Goal: Task Accomplishment & Management: Complete application form

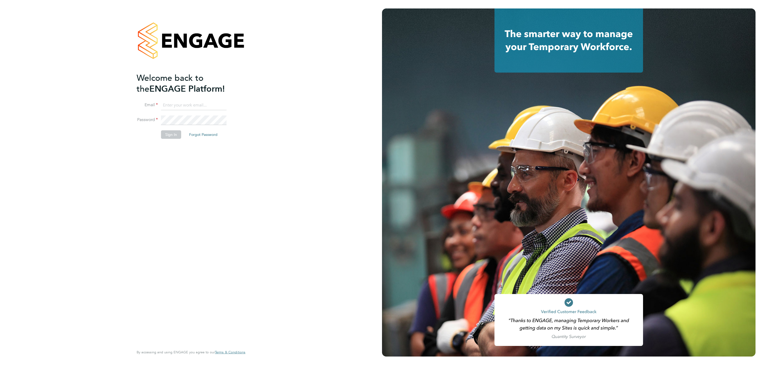
type input "[PERSON_NAME][DOMAIN_NAME][EMAIL_ADDRESS][PERSON_NAME][DOMAIN_NAME]"
click at [163, 139] on button "Sign In" at bounding box center [171, 134] width 20 height 8
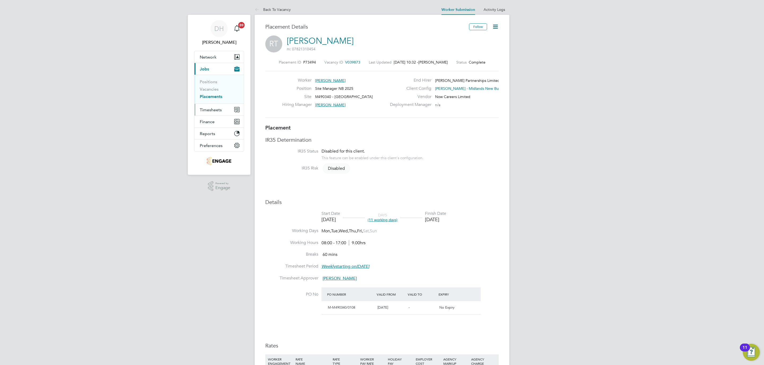
click at [216, 107] on button "Timesheets" at bounding box center [218, 110] width 49 height 12
click at [206, 94] on link "Timesheets" at bounding box center [211, 93] width 22 height 5
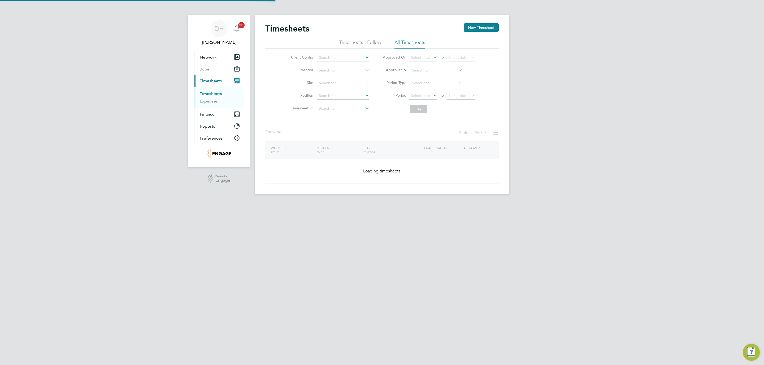
click at [532, 107] on div "DH Danielle Hughes Notifications 20 Applications: Network Team Members Business…" at bounding box center [382, 101] width 764 height 203
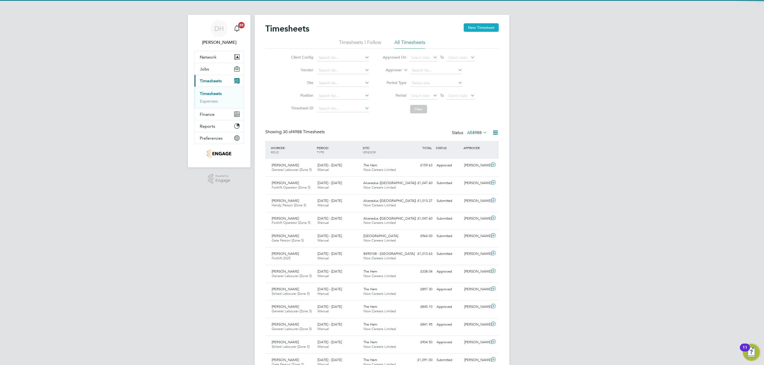
click at [474, 27] on button "New Timesheet" at bounding box center [481, 27] width 35 height 8
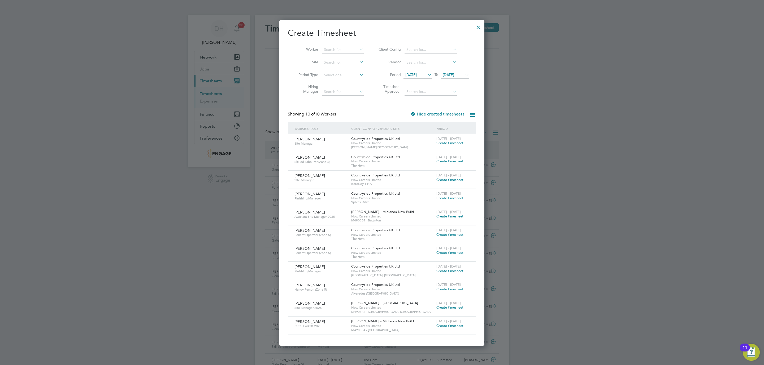
click at [417, 73] on span "[DATE]" at bounding box center [410, 74] width 11 height 5
click at [412, 136] on span "22" at bounding box center [412, 136] width 10 height 10
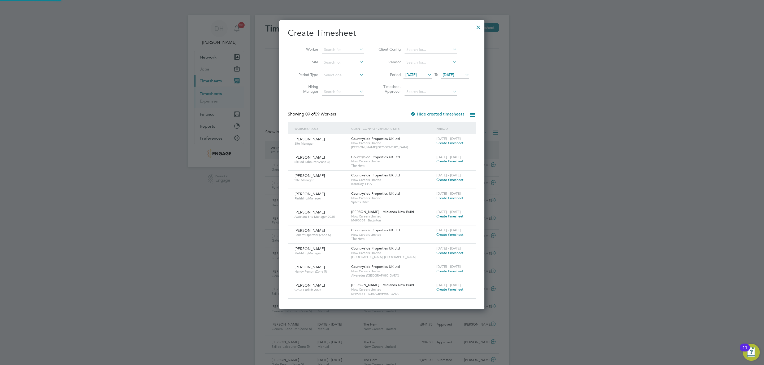
click at [450, 70] on li "Period 22 Sep 2025 To 22 Sep 2025" at bounding box center [423, 75] width 106 height 13
click at [451, 75] on span "22 Sep 2025" at bounding box center [448, 74] width 11 height 5
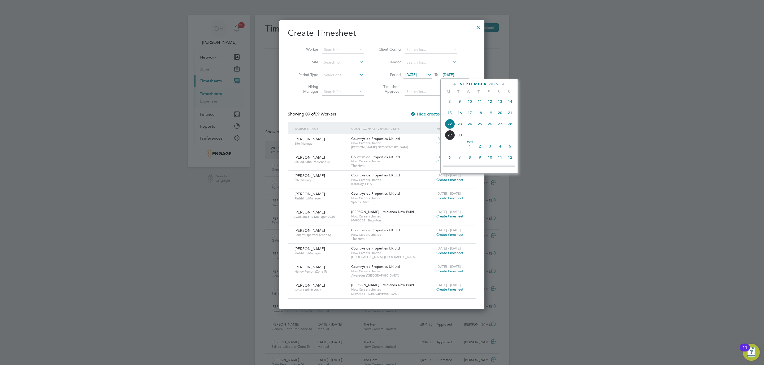
click at [511, 125] on span "28" at bounding box center [510, 124] width 10 height 10
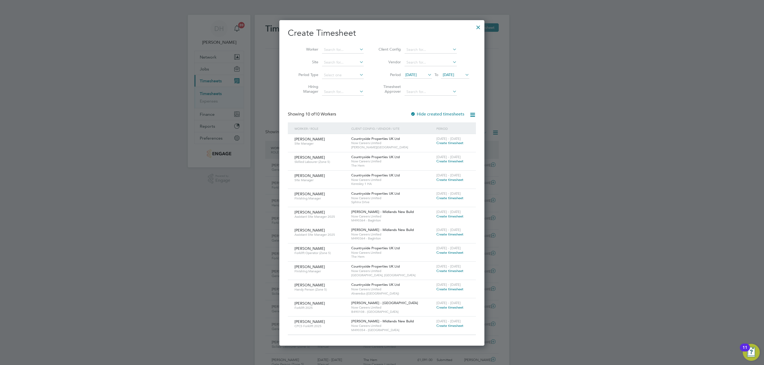
click at [477, 26] on div at bounding box center [478, 26] width 10 height 10
click at [567, 94] on div at bounding box center [382, 182] width 764 height 365
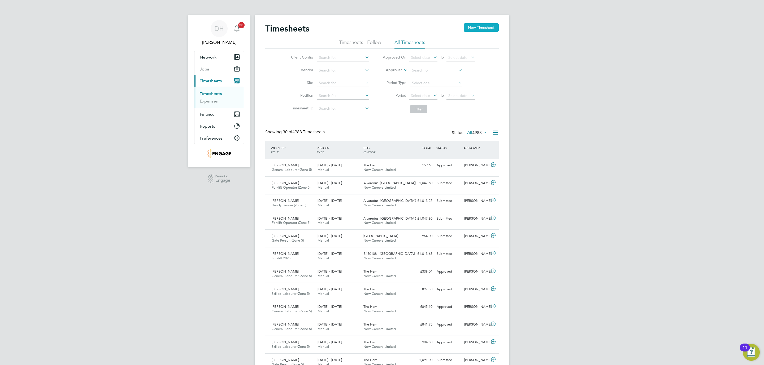
click at [470, 27] on button "New Timesheet" at bounding box center [481, 27] width 35 height 8
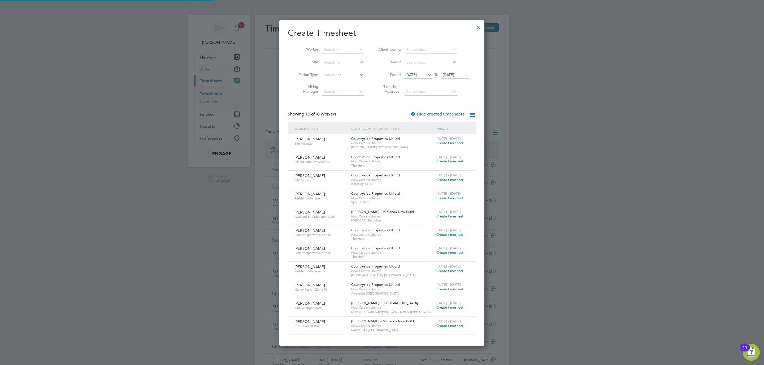
scroll to position [328, 205]
click at [411, 78] on span "[DATE]" at bounding box center [417, 75] width 28 height 7
click at [413, 137] on span "22" at bounding box center [412, 136] width 10 height 10
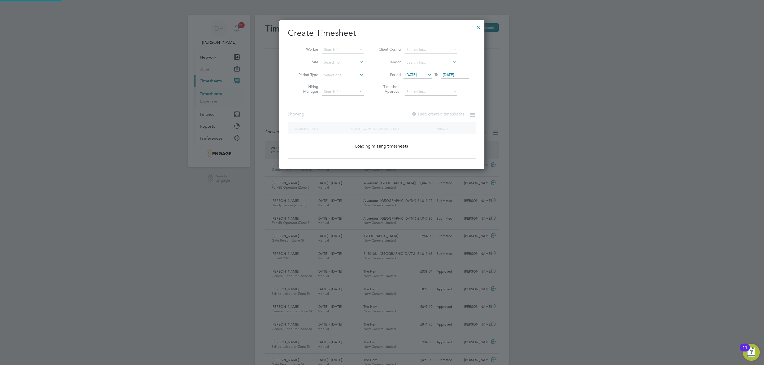
scroll to position [291, 205]
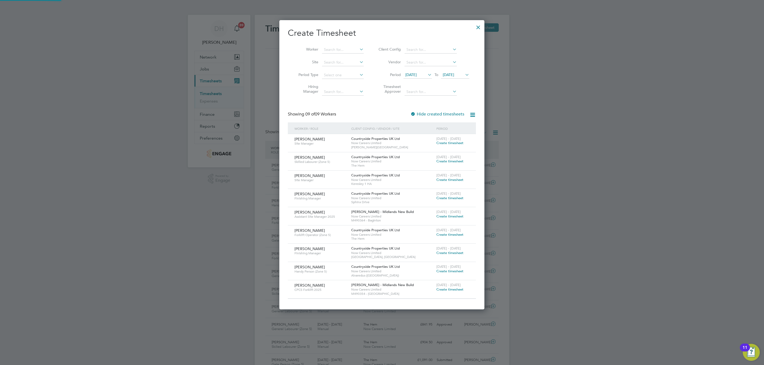
click at [451, 75] on span "22 Sep 2025" at bounding box center [448, 74] width 11 height 5
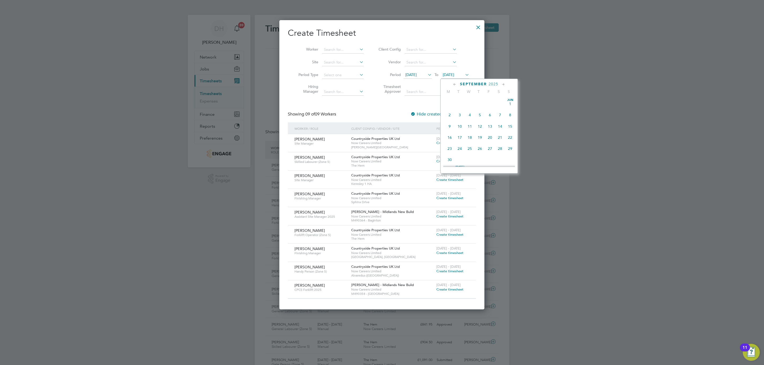
scroll to position [193, 0]
click at [508, 125] on span "28" at bounding box center [510, 124] width 10 height 10
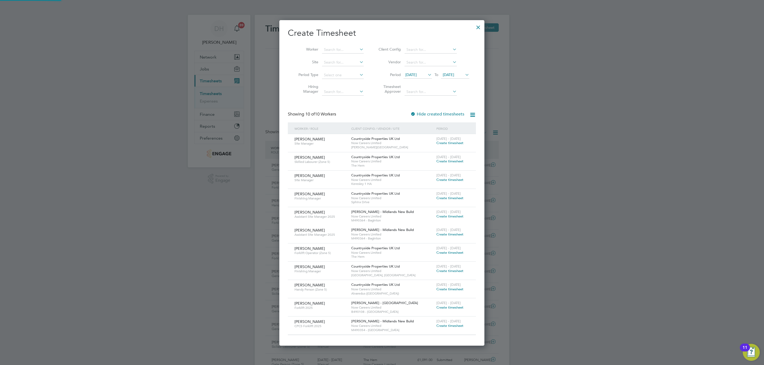
scroll to position [328, 205]
click at [458, 217] on span "Create timesheet" at bounding box center [449, 216] width 27 height 5
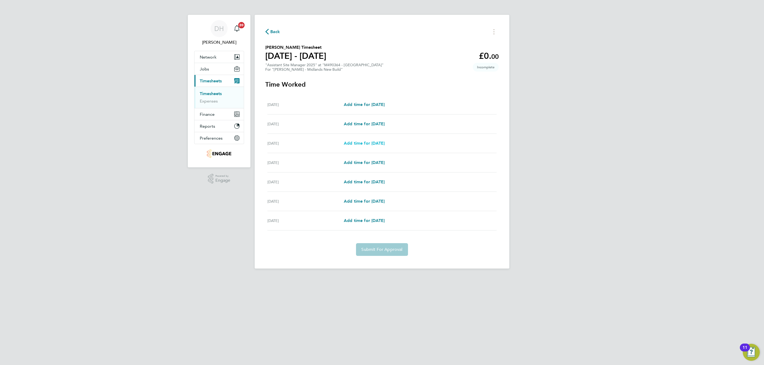
click at [381, 141] on span "Add time for Mon 22 Sep" at bounding box center [364, 143] width 41 height 5
select select "30"
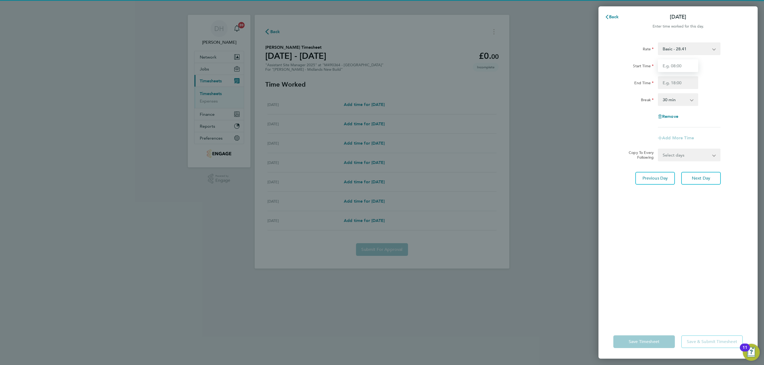
click at [676, 71] on input "Start Time" at bounding box center [678, 65] width 40 height 13
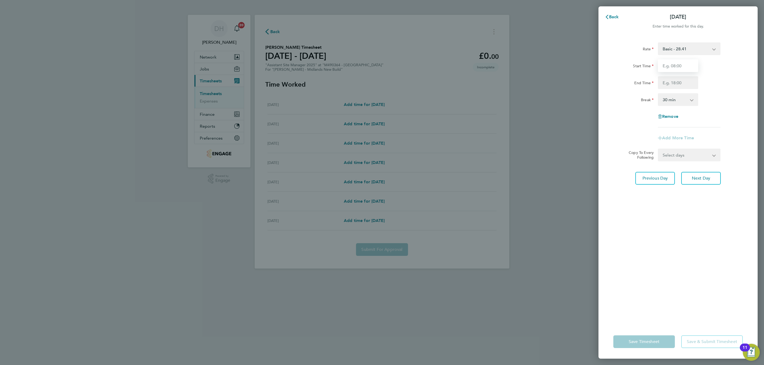
type input "07:30"
click at [675, 84] on input "End Time" at bounding box center [678, 82] width 40 height 13
type input "17:00"
click at [705, 200] on div "Rate Basic - 28.41 Start Time 07:30 End Time 17:00 Break 0 min 15 min 30 min 45…" at bounding box center [677, 180] width 159 height 289
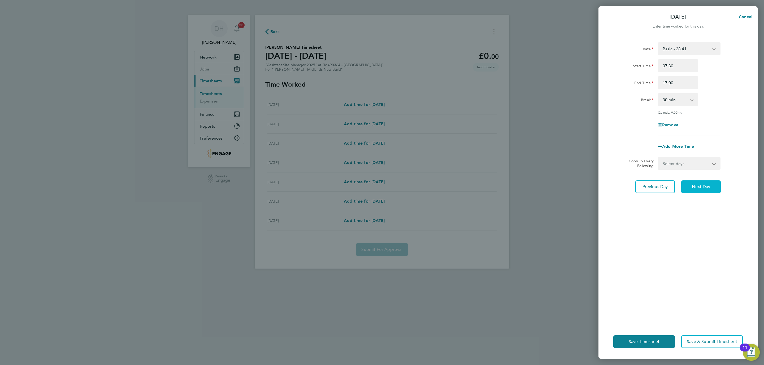
click at [702, 186] on span "Next Day" at bounding box center [701, 186] width 18 height 5
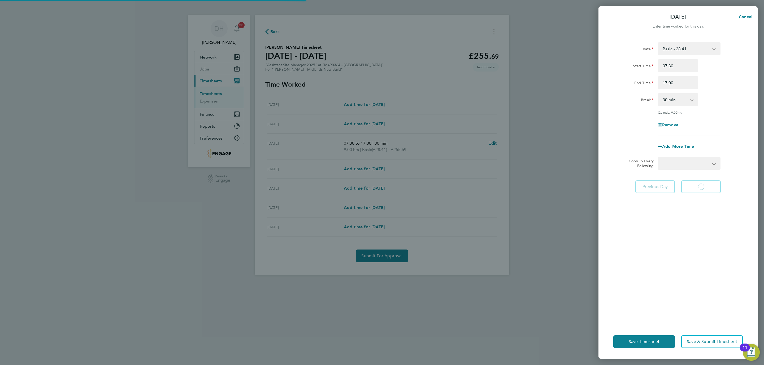
select select "30"
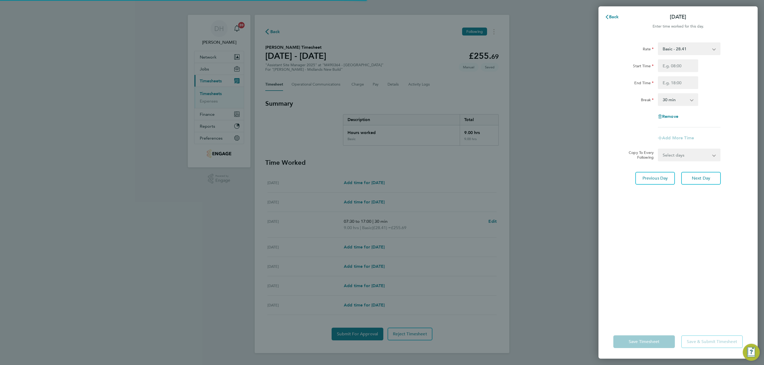
click at [679, 64] on input "Start Time" at bounding box center [678, 65] width 40 height 13
type input "07:30"
click at [681, 84] on input "End Time" at bounding box center [678, 82] width 40 height 13
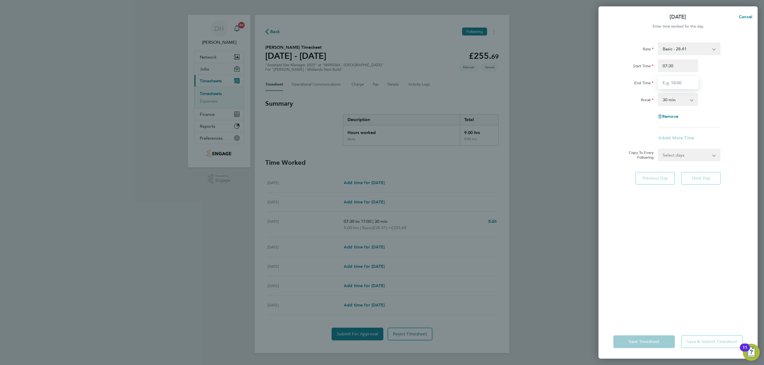
type input "17:00"
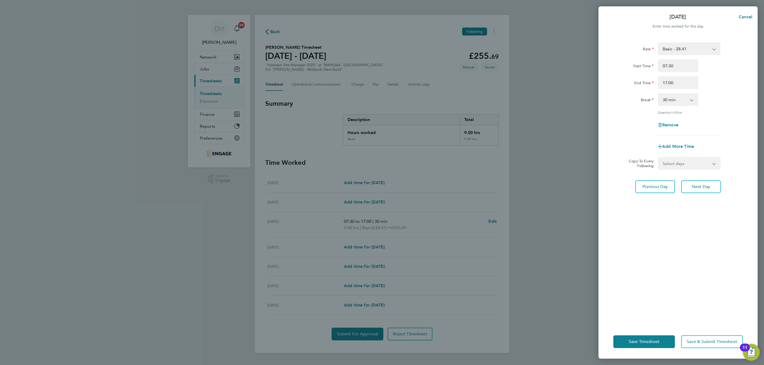
click at [696, 221] on div "Rate Basic - 28.41 Start Time 07:30 End Time 17:00 Break 0 min 15 min 30 min 45…" at bounding box center [677, 180] width 159 height 289
click at [695, 185] on span "Next Day" at bounding box center [701, 186] width 18 height 5
select select "30"
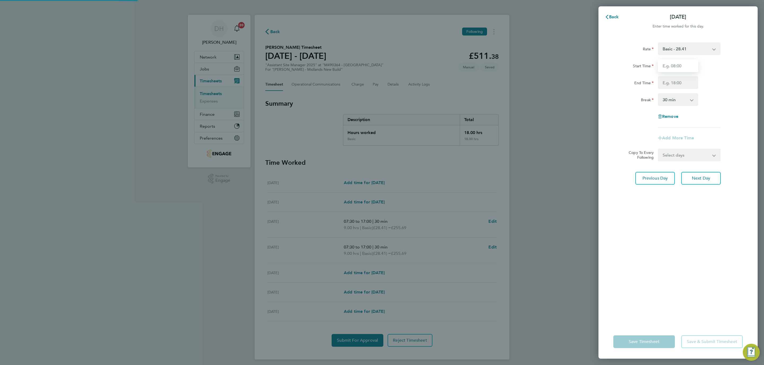
click at [682, 64] on input "Start Time" at bounding box center [678, 65] width 40 height 13
type input "07:30"
click at [677, 82] on input "End Time" at bounding box center [678, 82] width 40 height 13
type input "17:00"
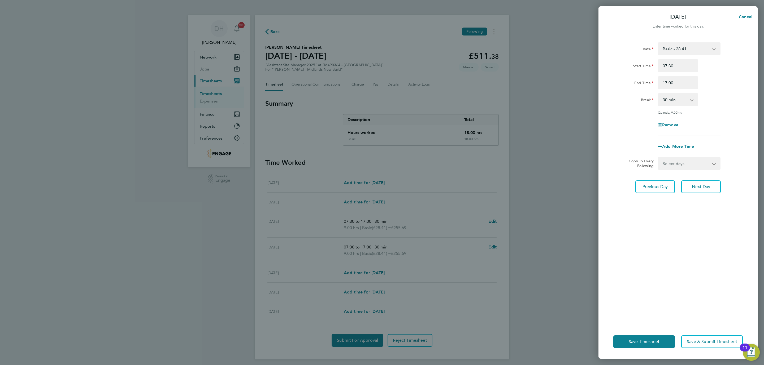
click at [711, 214] on div "Rate Basic - 28.41 Start Time 07:30 End Time 17:00 Break 0 min 15 min 30 min 45…" at bounding box center [677, 180] width 159 height 289
click at [695, 185] on span "Next Day" at bounding box center [701, 186] width 18 height 5
select select "30"
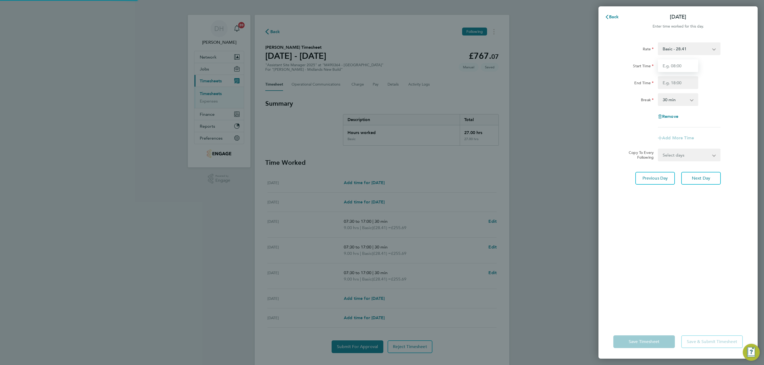
click at [672, 68] on input "Start Time" at bounding box center [678, 65] width 40 height 13
type input "07:30"
click at [687, 84] on input "End Time" at bounding box center [678, 82] width 40 height 13
type input "17:00"
click at [703, 210] on div "Rate Basic - 28.41 Start Time 07:30 End Time 17:00 Break 0 min 15 min 30 min 45…" at bounding box center [677, 180] width 159 height 289
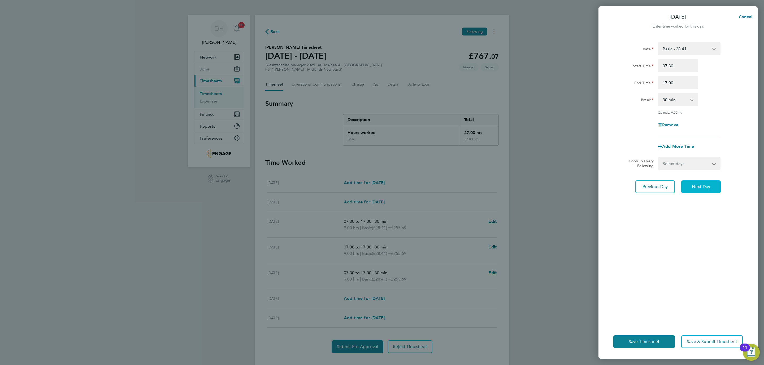
click at [691, 183] on button "Next Day" at bounding box center [701, 187] width 40 height 13
select select "30"
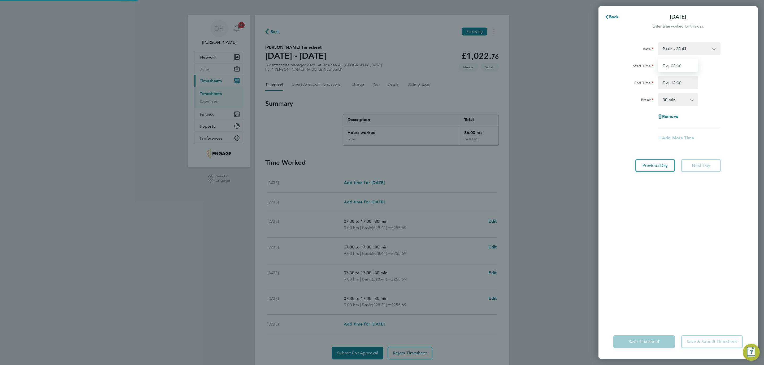
click at [669, 62] on input "Start Time" at bounding box center [678, 65] width 40 height 13
type input "07:30"
click at [681, 83] on input "End Time" at bounding box center [678, 82] width 40 height 13
type input "17:00"
click at [661, 289] on div "Rate Basic - 28.41 Start Time 07:30 End Time 17:00 Break 0 min 15 min 30 min 45…" at bounding box center [677, 180] width 159 height 289
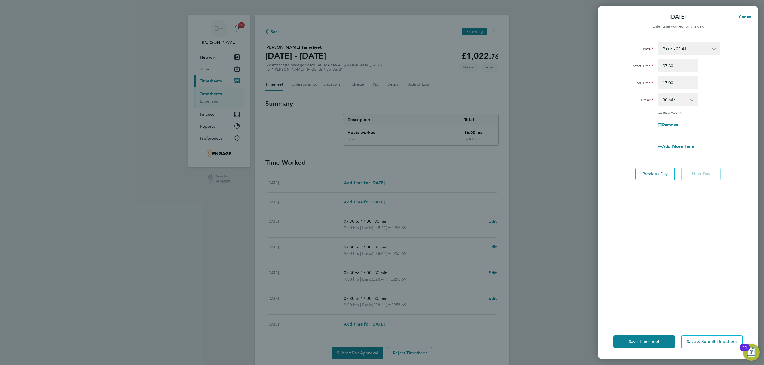
click at [649, 350] on div "Save Timesheet Save & Submit Timesheet" at bounding box center [677, 342] width 159 height 34
click at [641, 341] on span "Save Timesheet" at bounding box center [643, 341] width 31 height 5
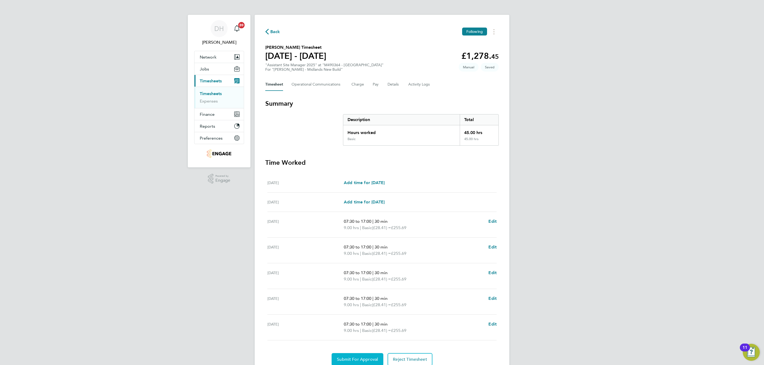
click at [360, 355] on button "Submit For Approval" at bounding box center [357, 359] width 52 height 13
click at [216, 94] on link "Timesheets" at bounding box center [211, 93] width 22 height 5
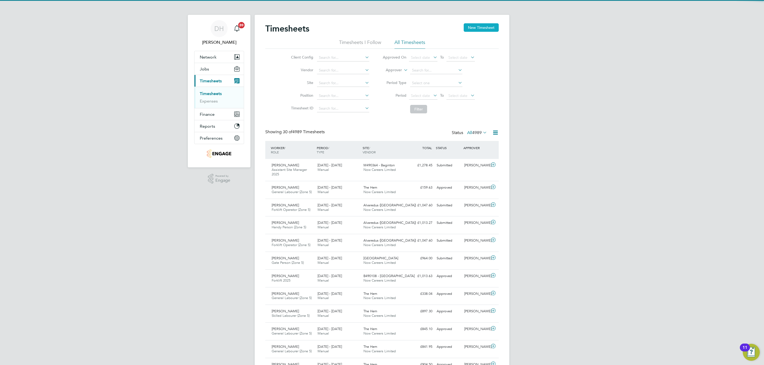
click at [475, 28] on button "New Timesheet" at bounding box center [481, 27] width 35 height 8
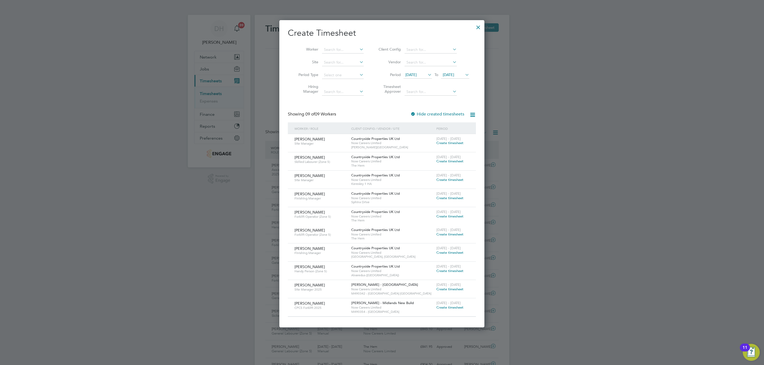
click at [419, 72] on span "[DATE]" at bounding box center [417, 75] width 28 height 7
click at [412, 137] on span "22" at bounding box center [412, 136] width 10 height 10
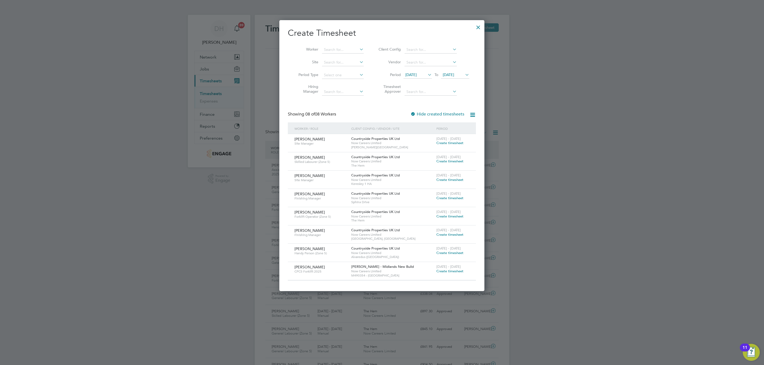
click at [449, 74] on span "22 Sep 2025" at bounding box center [448, 74] width 11 height 5
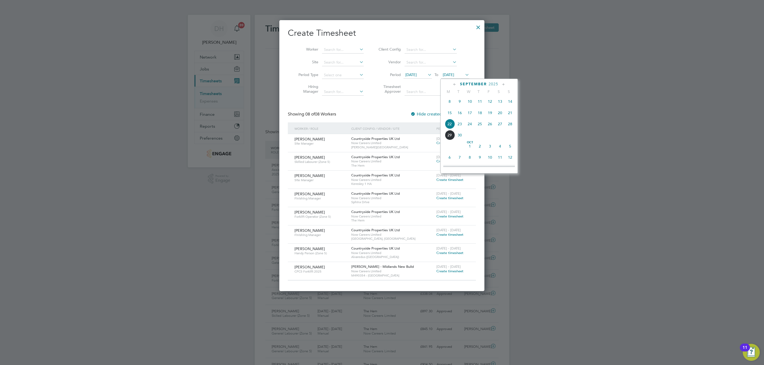
click at [513, 125] on span "28" at bounding box center [510, 124] width 10 height 10
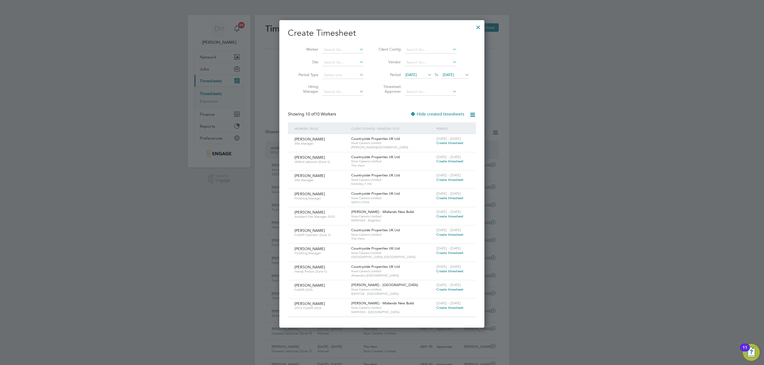
click at [480, 25] on div at bounding box center [478, 26] width 10 height 10
click at [562, 159] on div at bounding box center [382, 182] width 764 height 365
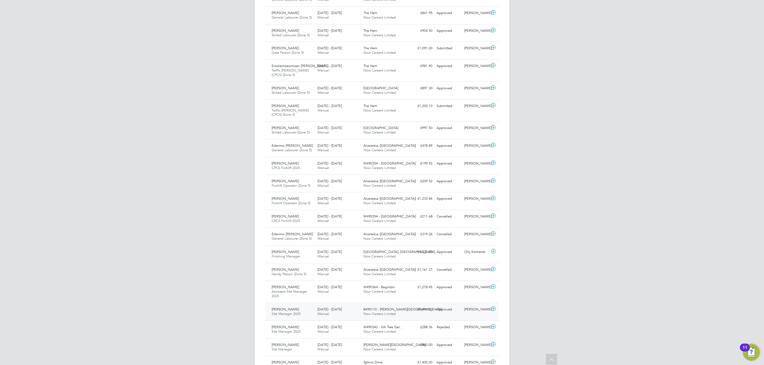
click at [408, 320] on div "Mark Daffern Site Manager 2025 13 - 19 Sep 2025 13 - 19 Sep 2025 Manual B490110…" at bounding box center [381, 312] width 233 height 18
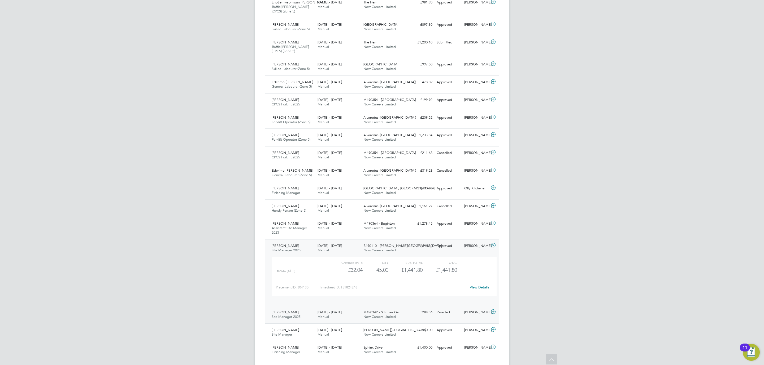
click at [403, 319] on div "M490342 - Silk Tree Gar… Now Careers Limited" at bounding box center [384, 314] width 46 height 13
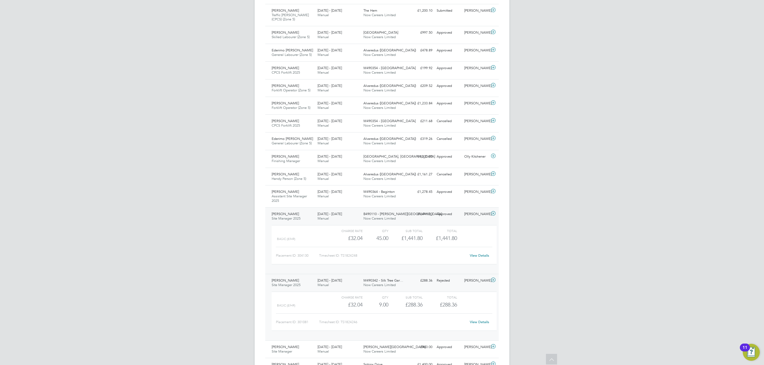
click at [411, 218] on div "£1,441.80 Approved" at bounding box center [421, 214] width 28 height 9
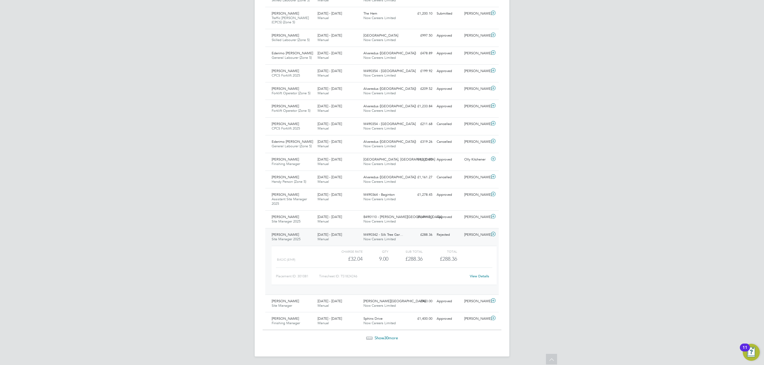
click at [407, 233] on div "£288.36 Rejected" at bounding box center [421, 235] width 28 height 9
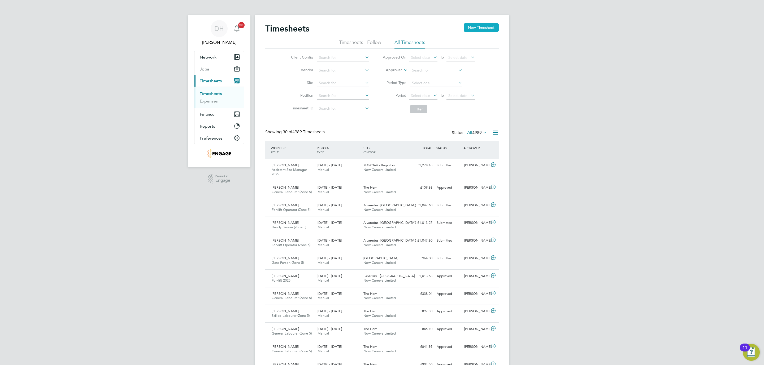
click at [483, 27] on button "New Timesheet" at bounding box center [481, 27] width 35 height 8
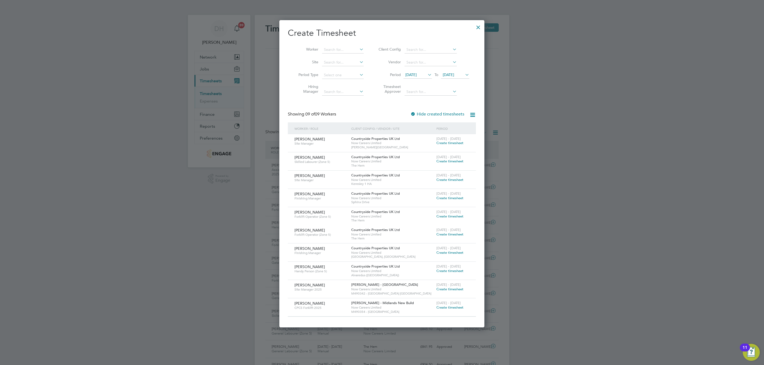
click at [412, 75] on span "[DATE]" at bounding box center [410, 74] width 11 height 5
click at [575, 146] on div at bounding box center [382, 182] width 764 height 365
click at [479, 24] on div at bounding box center [478, 26] width 10 height 10
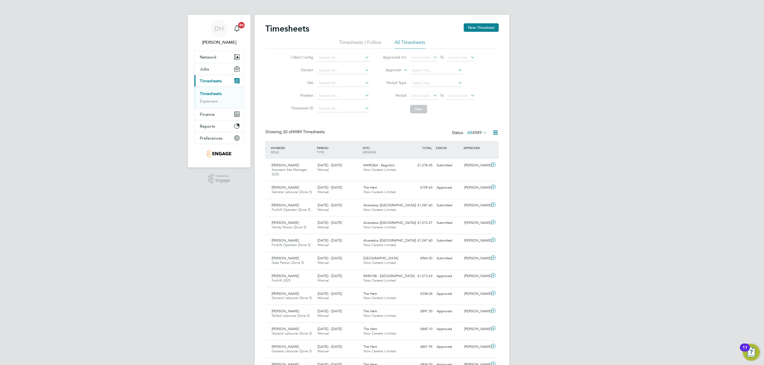
click at [218, 93] on link "Timesheets" at bounding box center [211, 93] width 22 height 5
click at [489, 25] on button "New Timesheet" at bounding box center [481, 27] width 35 height 8
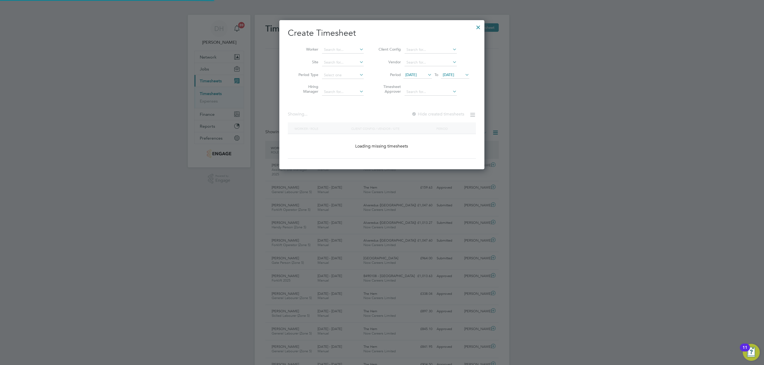
scroll to position [309, 205]
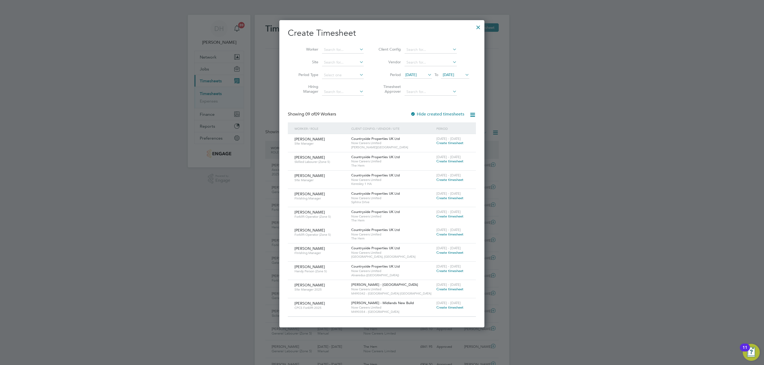
click at [417, 74] on span "[DATE]" at bounding box center [410, 74] width 11 height 5
click at [413, 137] on span "22" at bounding box center [412, 136] width 10 height 10
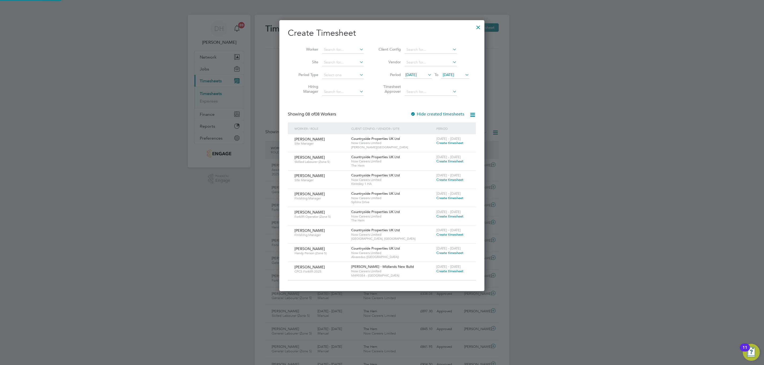
scroll to position [273, 205]
click at [454, 76] on span "22 Sep 2025" at bounding box center [448, 74] width 11 height 5
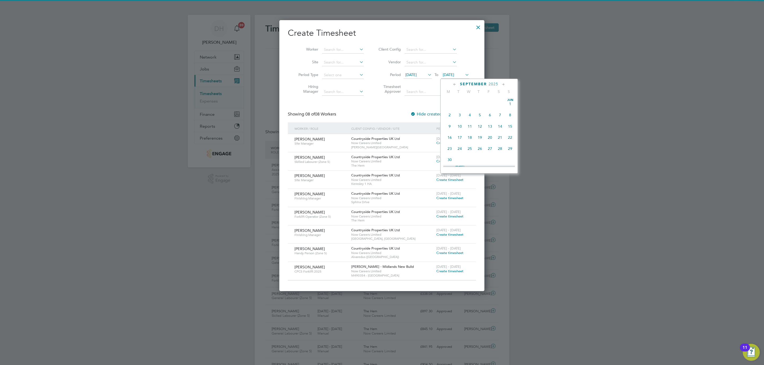
scroll to position [193, 0]
click at [512, 126] on span "28" at bounding box center [510, 124] width 10 height 10
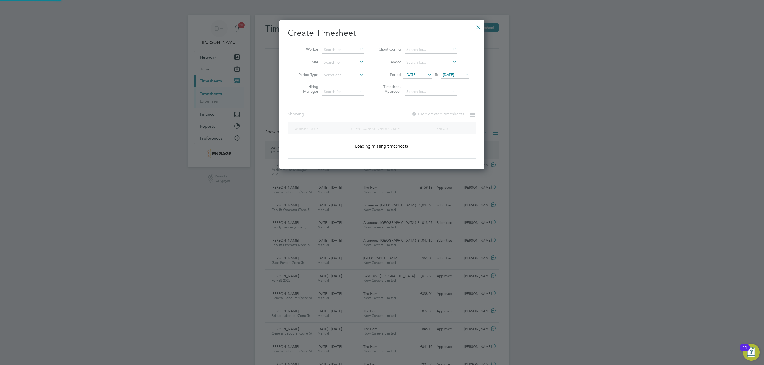
scroll to position [310, 205]
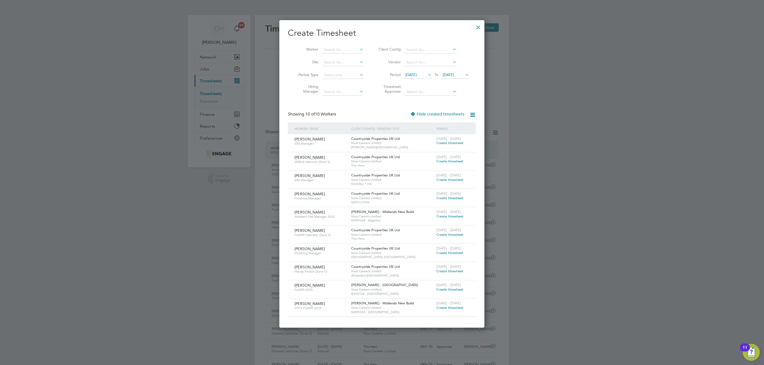
click at [412, 74] on span "22 Sep 2025" at bounding box center [410, 74] width 11 height 5
click at [411, 127] on span "22" at bounding box center [412, 124] width 10 height 10
click at [451, 74] on span "28 Sep 2025" at bounding box center [448, 74] width 11 height 5
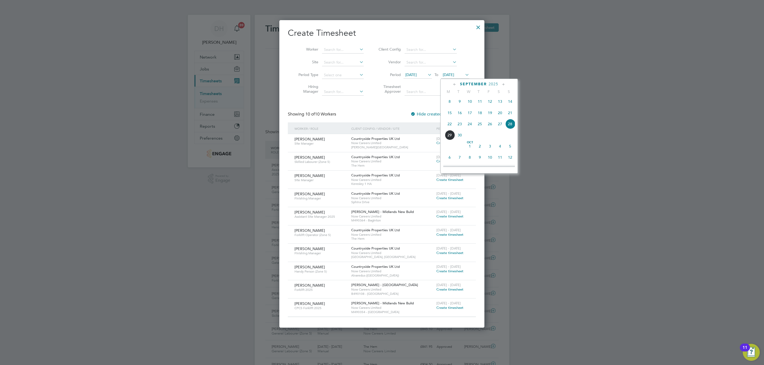
click at [510, 127] on span "28" at bounding box center [510, 124] width 10 height 10
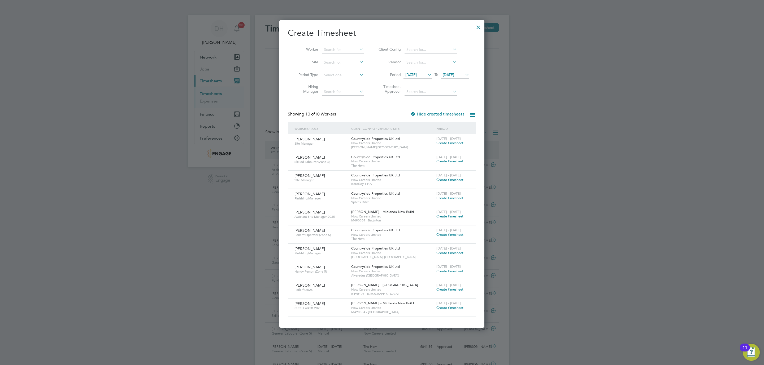
click at [458, 199] on span "Create timesheet" at bounding box center [449, 198] width 27 height 5
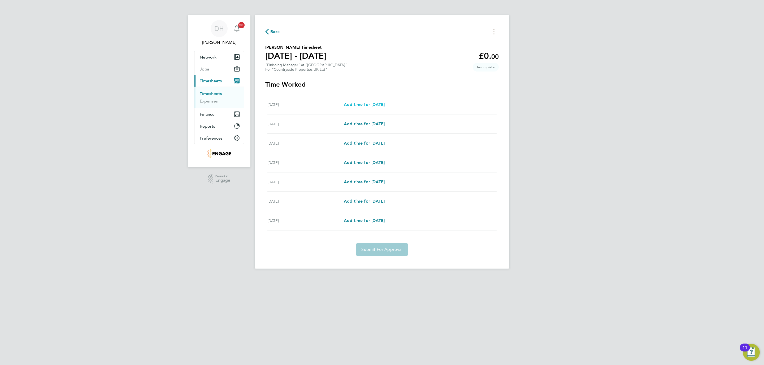
click at [373, 104] on span "Add time for Mon 22 Sep" at bounding box center [364, 104] width 41 height 5
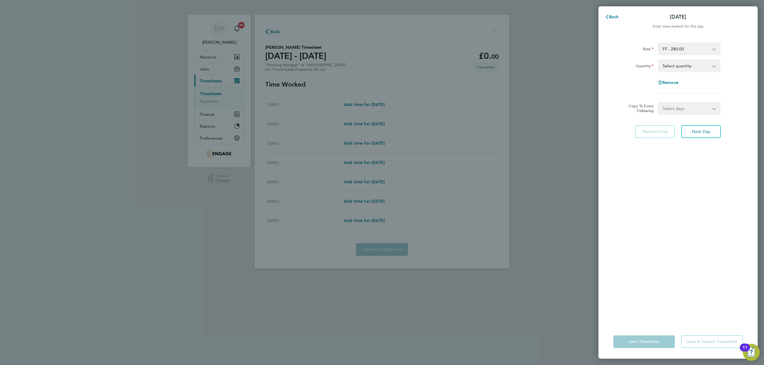
click at [676, 56] on div "Rate FF - 280.00 Basic Quantity Select quantity 0.5 1 Remove" at bounding box center [677, 67] width 129 height 51
click at [677, 64] on select "Select quantity 0.5 1" at bounding box center [685, 66] width 55 height 12
select select "1"
click at [658, 60] on select "Select quantity 0.5 1" at bounding box center [685, 66] width 55 height 12
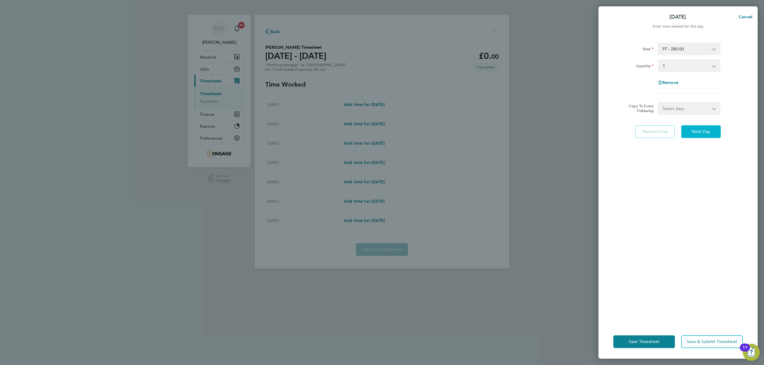
click at [699, 132] on span "Next Day" at bounding box center [701, 131] width 18 height 5
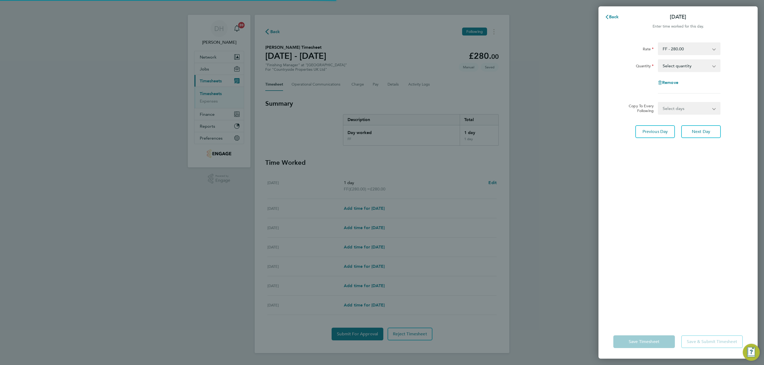
click at [676, 67] on select "Select quantity 0.5 1" at bounding box center [685, 66] width 55 height 12
select select "1"
click at [658, 60] on select "Select quantity 0.5 1" at bounding box center [685, 66] width 55 height 12
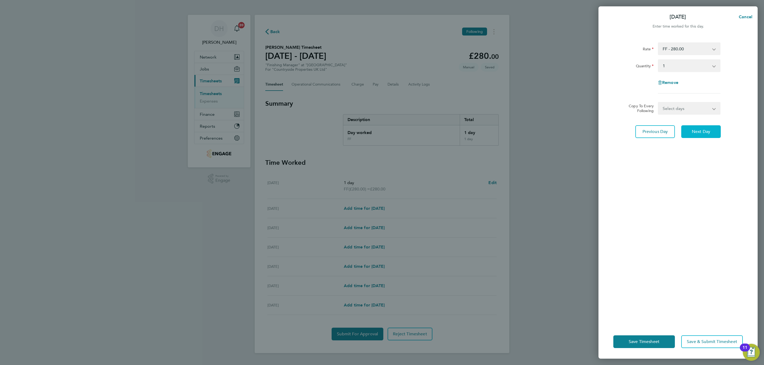
click at [703, 128] on button "Next Day" at bounding box center [701, 131] width 40 height 13
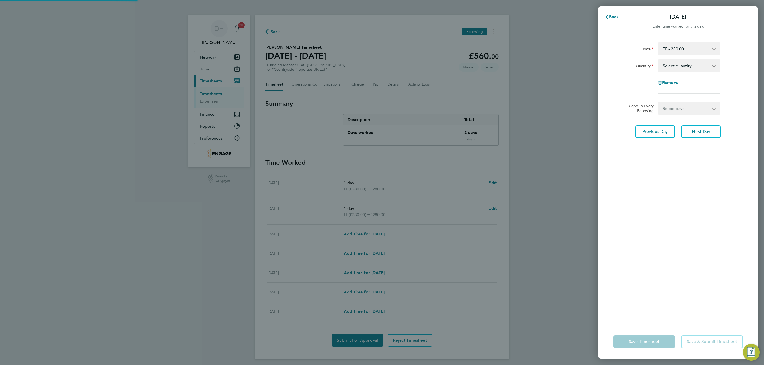
click at [676, 65] on select "Select quantity 0.5 1" at bounding box center [685, 66] width 55 height 12
select select "1"
click at [658, 60] on select "Select quantity 0.5 1" at bounding box center [685, 66] width 55 height 12
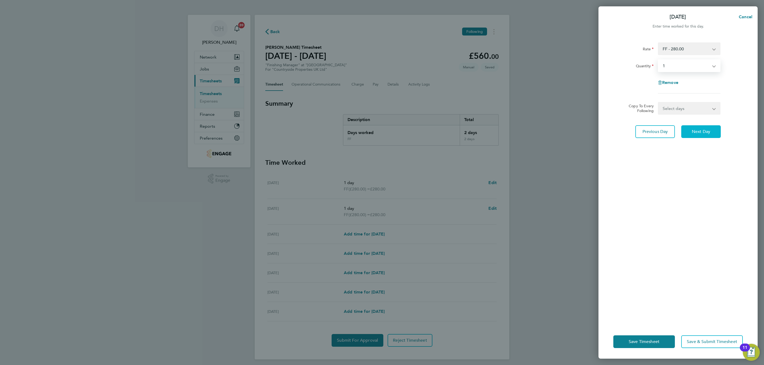
click at [700, 128] on button "Next Day" at bounding box center [701, 131] width 40 height 13
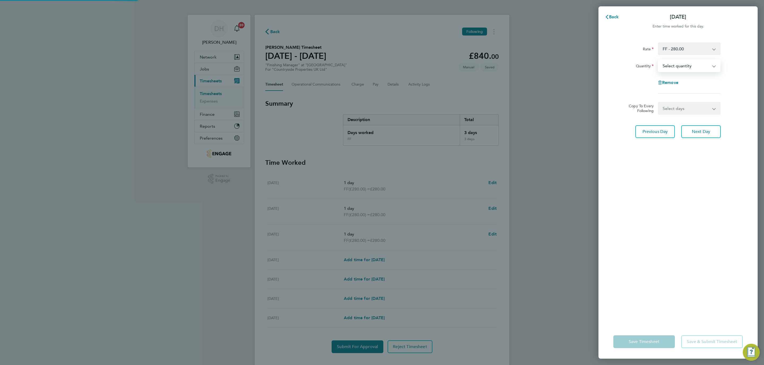
click at [682, 64] on select "Select quantity 0.5 1" at bounding box center [685, 66] width 55 height 12
select select "1"
click at [658, 60] on select "Select quantity 0.5 1" at bounding box center [685, 66] width 55 height 12
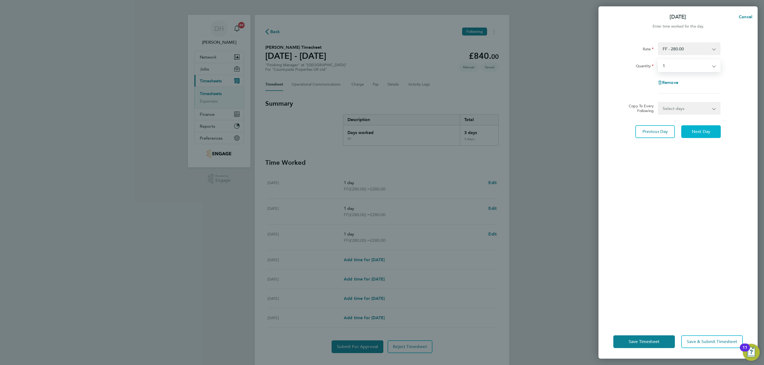
click at [700, 131] on span "Next Day" at bounding box center [701, 131] width 18 height 5
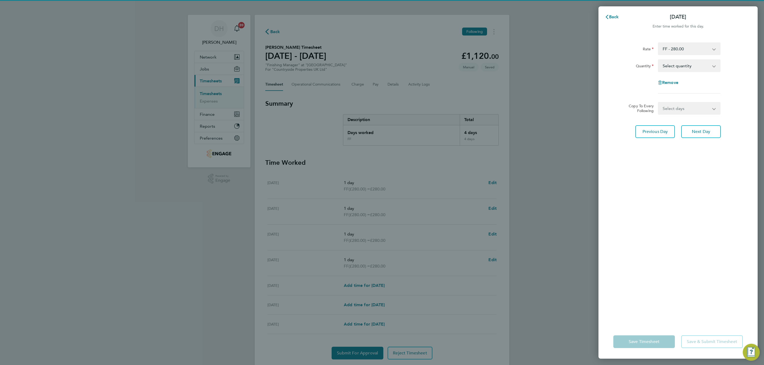
click at [676, 63] on select "Select quantity 0.5 1" at bounding box center [685, 66] width 55 height 12
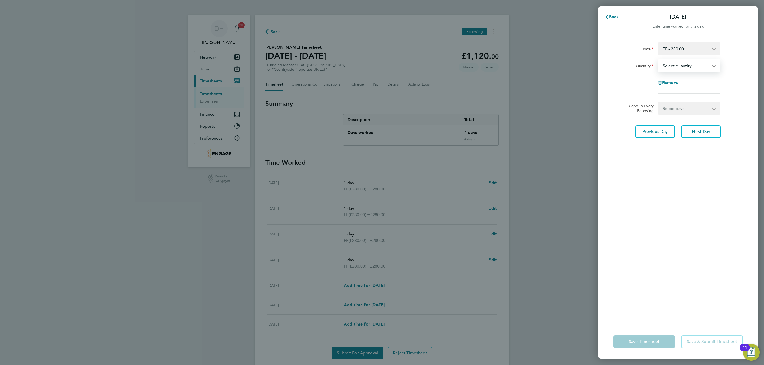
select select "1"
click at [658, 60] on select "Select quantity 0.5 1" at bounding box center [685, 66] width 55 height 12
click at [644, 254] on div "Rate FF - 280.00 Basic Quantity Select quantity 0.5 1 Remove Copy To Every Foll…" at bounding box center [677, 180] width 159 height 289
click at [651, 338] on button "Save Timesheet" at bounding box center [644, 342] width 62 height 13
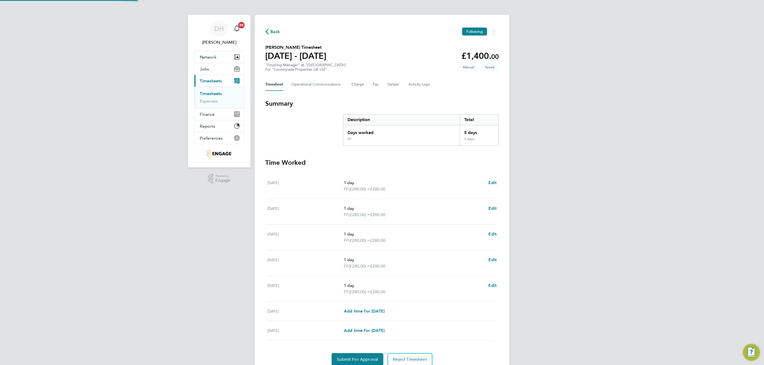
click at [588, 202] on div "DH Danielle Hughes Notifications 20 Applications: Network Team Members Business…" at bounding box center [382, 193] width 764 height 387
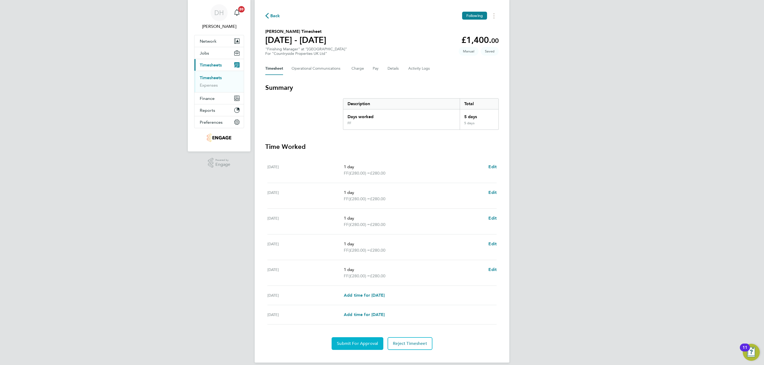
click at [336, 343] on button "Submit For Approval" at bounding box center [357, 344] width 52 height 13
click at [217, 77] on link "Timesheets" at bounding box center [211, 77] width 22 height 5
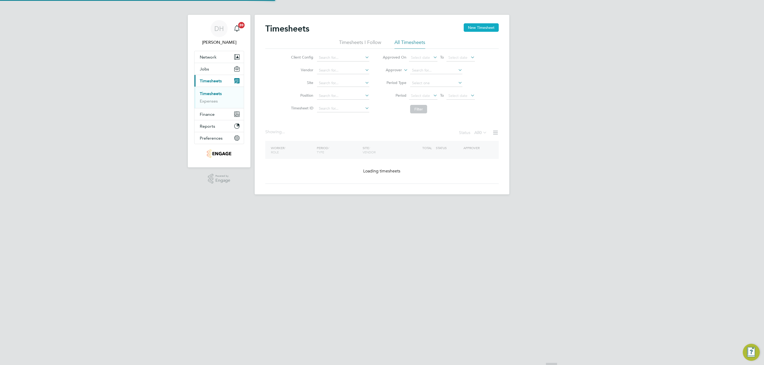
click at [482, 29] on button "New Timesheet" at bounding box center [481, 27] width 35 height 8
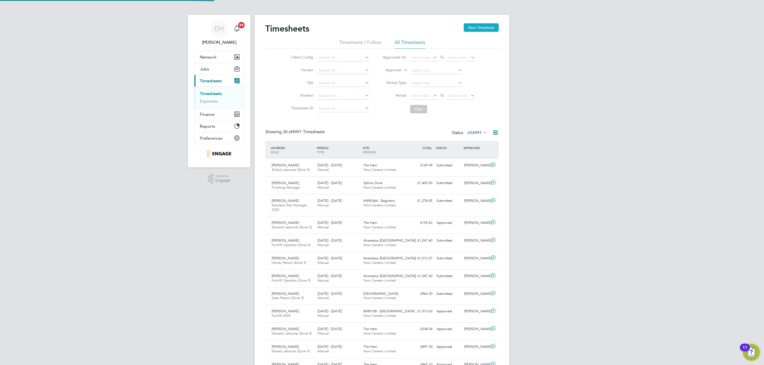
scroll to position [18, 46]
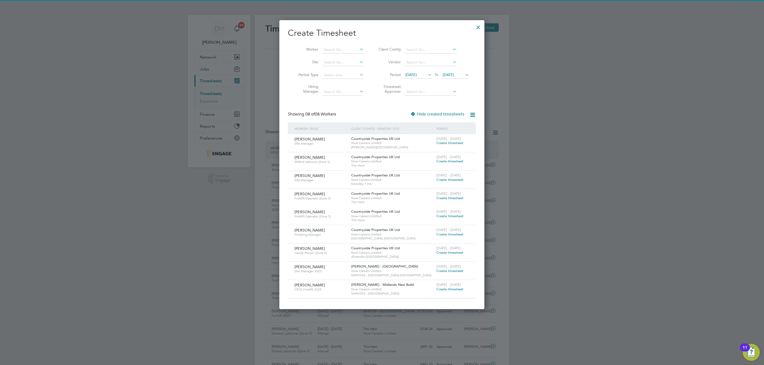
click at [417, 77] on span "[DATE]" at bounding box center [410, 74] width 11 height 5
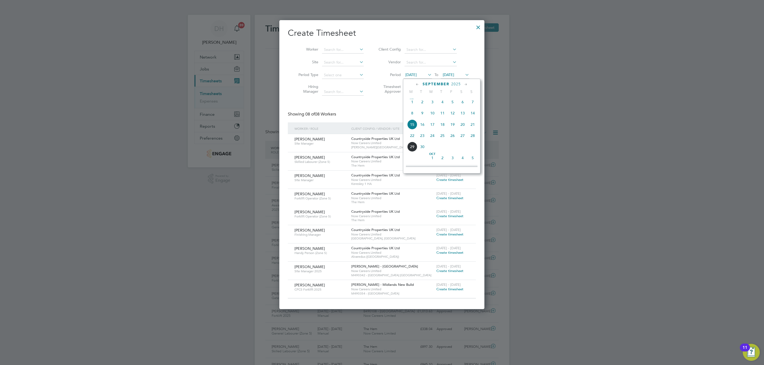
click at [412, 135] on span "22" at bounding box center [412, 136] width 10 height 10
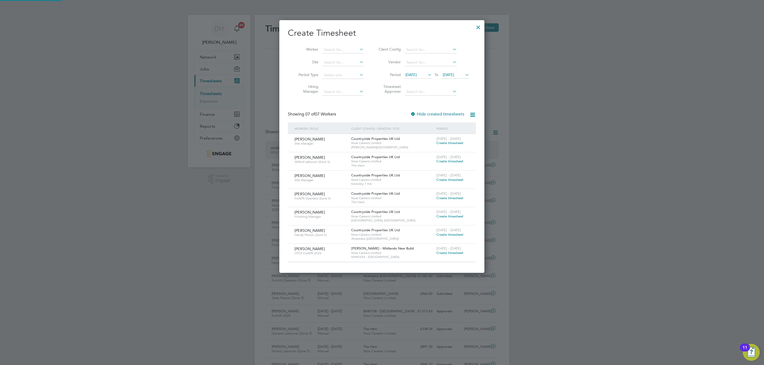
click at [452, 73] on span "22 Sep 2025" at bounding box center [448, 74] width 11 height 5
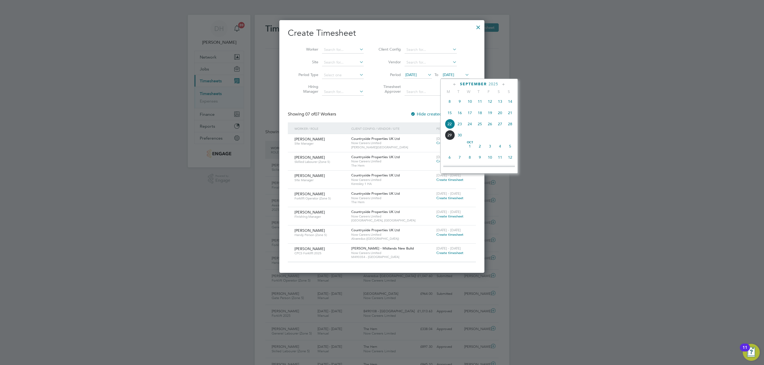
click at [513, 123] on span "28" at bounding box center [510, 124] width 10 height 10
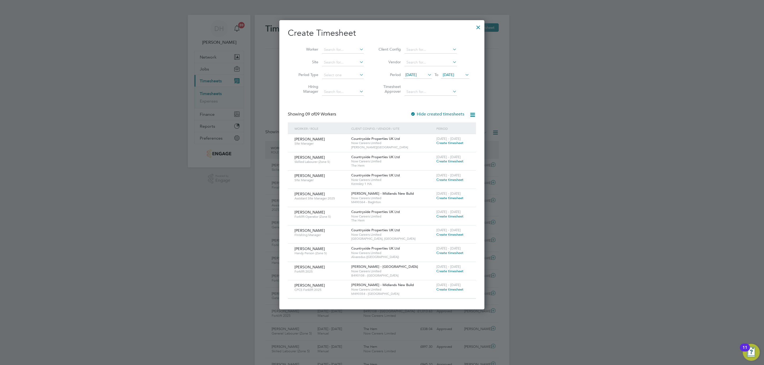
click at [441, 235] on span "Create timesheet" at bounding box center [449, 235] width 27 height 5
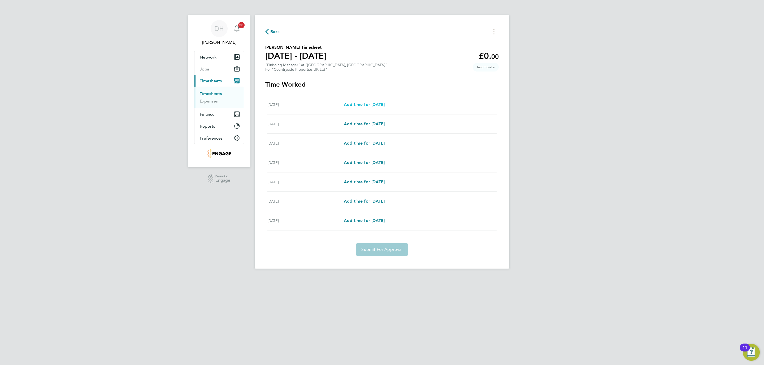
click at [374, 107] on span "Add time for Mon 22 Sep" at bounding box center [364, 104] width 41 height 5
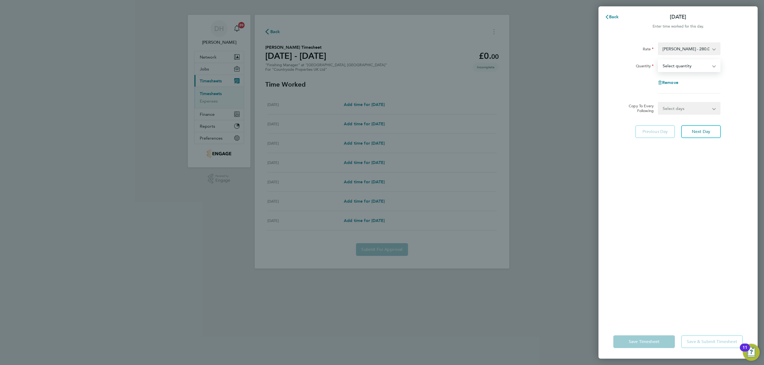
click at [679, 68] on select "Select quantity 0.5 1" at bounding box center [685, 66] width 55 height 12
select select "1"
click at [658, 60] on select "Select quantity 0.5 1" at bounding box center [685, 66] width 55 height 12
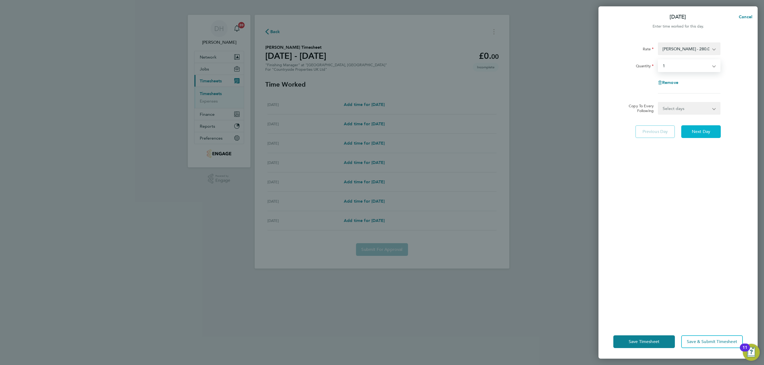
click at [700, 127] on button "Next Day" at bounding box center [701, 131] width 40 height 13
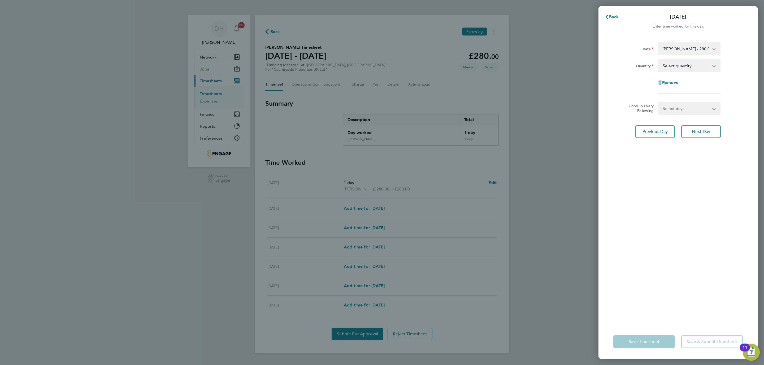
click at [692, 67] on select "Select quantity 0.5 1" at bounding box center [685, 66] width 55 height 12
select select "1"
click at [658, 60] on select "Select quantity 0.5 1" at bounding box center [685, 66] width 55 height 12
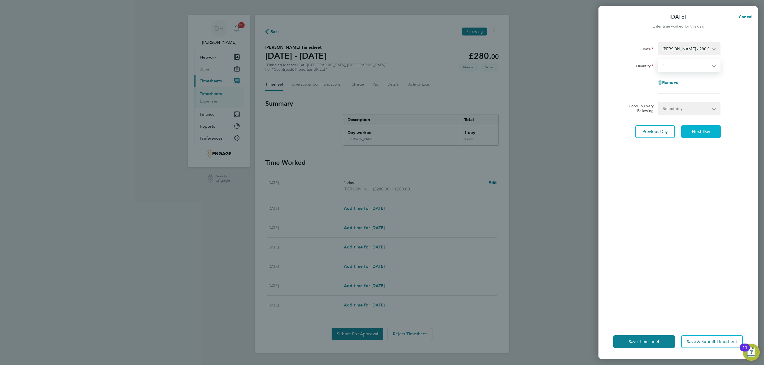
click at [700, 135] on button "Next Day" at bounding box center [701, 131] width 40 height 13
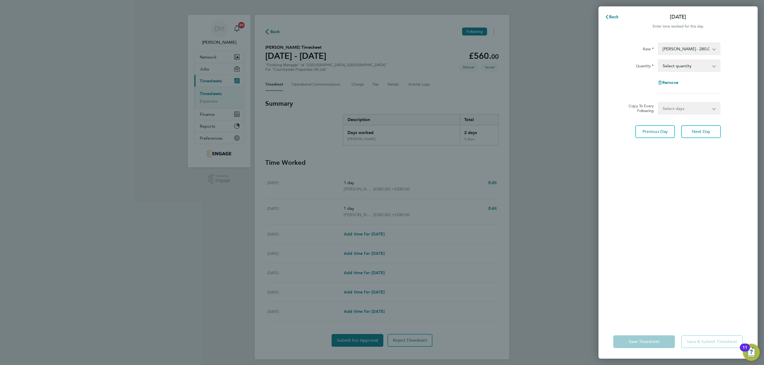
click at [696, 63] on select "Select quantity 0.5 1" at bounding box center [685, 66] width 55 height 12
select select "1"
click at [658, 60] on select "Select quantity 0.5 1" at bounding box center [685, 66] width 55 height 12
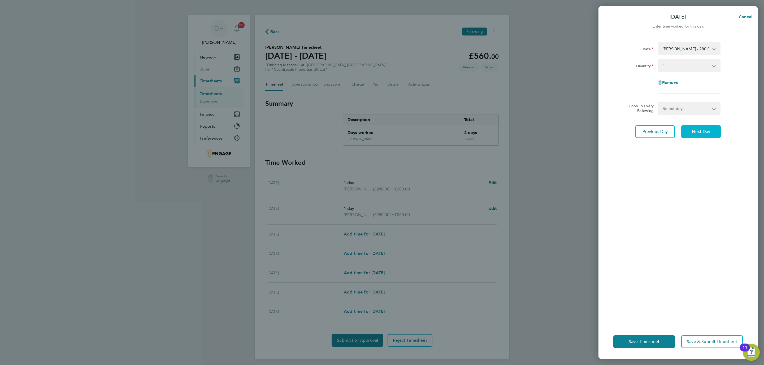
click at [696, 134] on button "Next Day" at bounding box center [701, 131] width 40 height 13
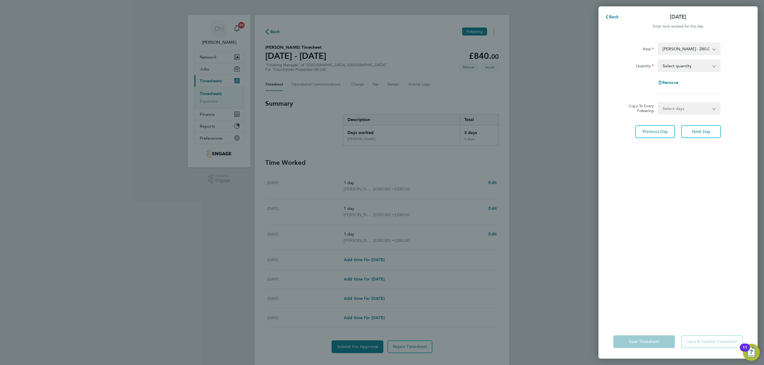
click at [683, 64] on select "Select quantity 0.5 1" at bounding box center [685, 66] width 55 height 12
select select "1"
click at [658, 60] on select "Select quantity 0.5 1" at bounding box center [685, 66] width 55 height 12
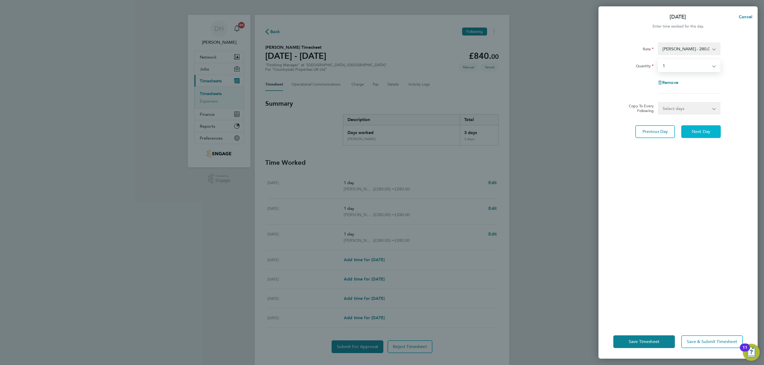
click at [699, 130] on span "Next Day" at bounding box center [701, 131] width 18 height 5
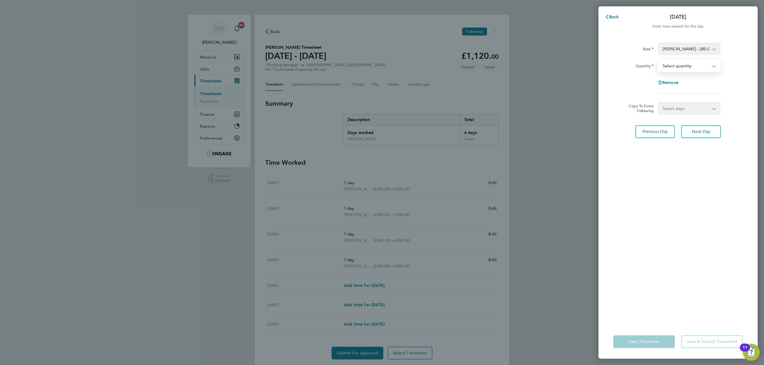
click at [683, 68] on select "Select quantity 0.5 1" at bounding box center [685, 66] width 55 height 12
select select "1"
click at [658, 60] on select "Select quantity 0.5 1" at bounding box center [685, 66] width 55 height 12
click at [663, 220] on div "Rate Nick Church - 280.00 Basic Quantity Select quantity 0.5 1 Remove Copy To E…" at bounding box center [677, 180] width 159 height 289
click at [652, 340] on span "Save Timesheet" at bounding box center [643, 341] width 31 height 5
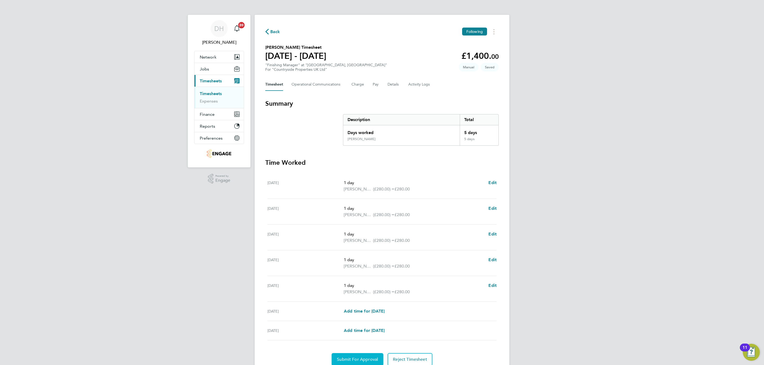
click at [353, 361] on span "Submit For Approval" at bounding box center [357, 359] width 41 height 5
click at [145, 112] on div "DH Danielle Hughes Notifications 20 Applications: Network Team Members Business…" at bounding box center [382, 193] width 764 height 387
click at [216, 91] on link "Timesheets" at bounding box center [211, 93] width 22 height 5
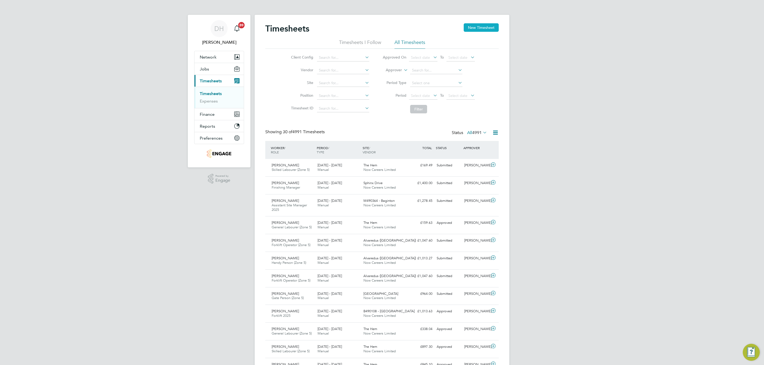
click at [483, 27] on button "New Timesheet" at bounding box center [481, 27] width 35 height 8
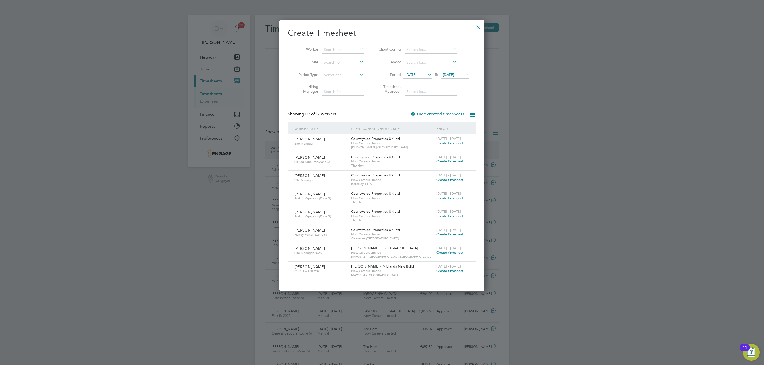
click at [419, 69] on li "Period 15 Sep 2025 To 22 Sep 2025" at bounding box center [423, 75] width 106 height 13
click at [417, 77] on span "[DATE]" at bounding box center [410, 74] width 11 height 5
click at [412, 136] on span "22" at bounding box center [412, 136] width 10 height 10
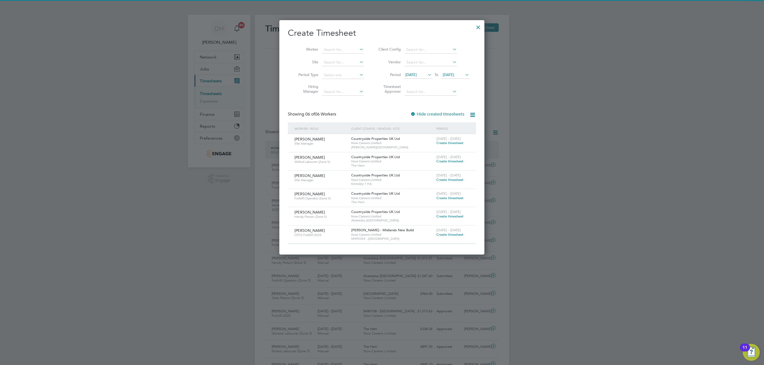
click at [452, 74] on span "22 Sep 2025" at bounding box center [448, 74] width 11 height 5
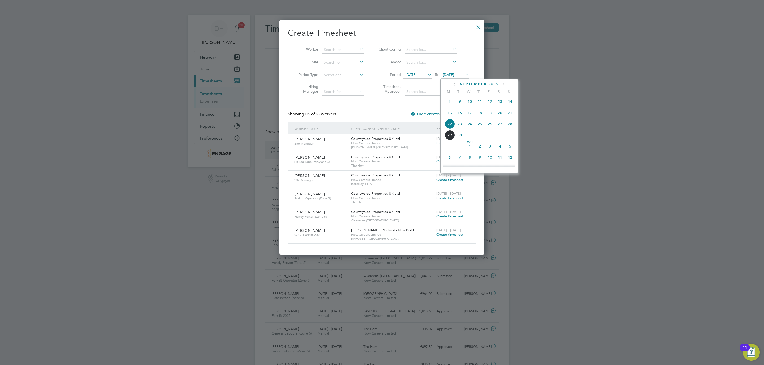
click at [511, 128] on span "28" at bounding box center [510, 124] width 10 height 10
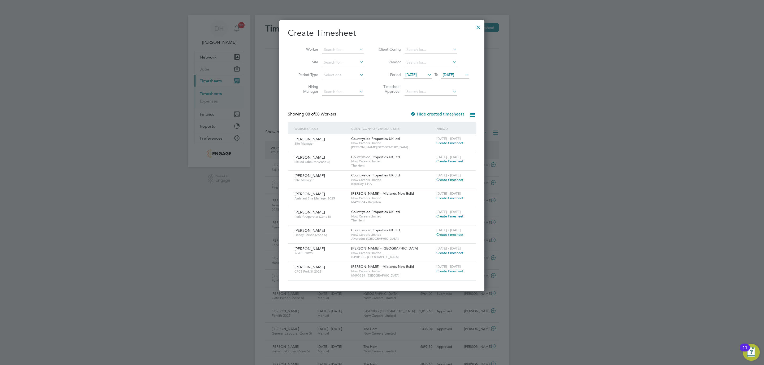
click at [152, 229] on div at bounding box center [382, 182] width 764 height 365
click at [457, 144] on span "Create timesheet" at bounding box center [449, 143] width 27 height 5
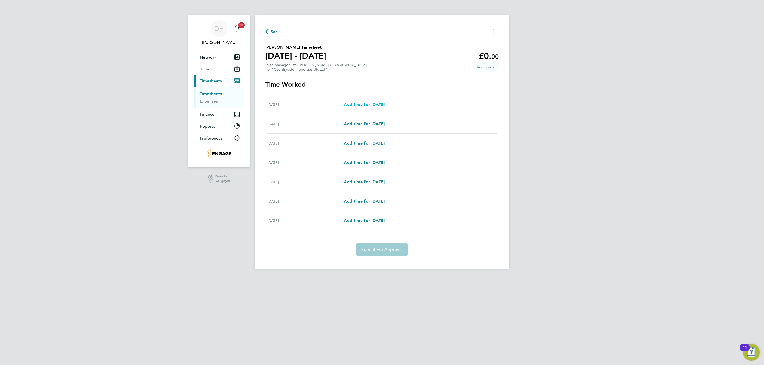
click at [382, 103] on span "Add time for Mon 22 Sep" at bounding box center [364, 104] width 41 height 5
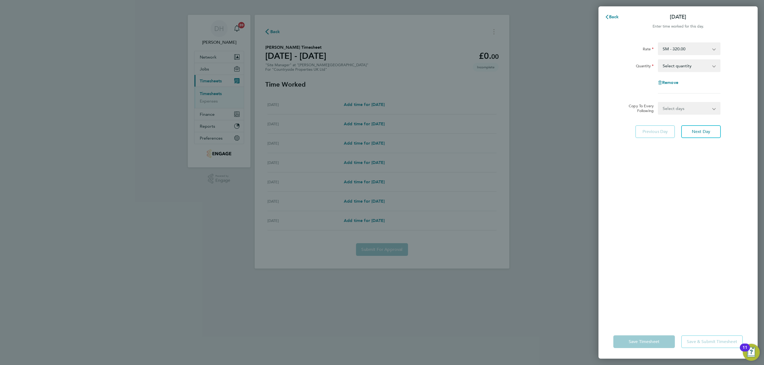
click at [672, 69] on select "Select quantity 0.5 1" at bounding box center [685, 66] width 55 height 12
select select "1"
click at [658, 60] on select "Select quantity 0.5 1" at bounding box center [685, 66] width 55 height 12
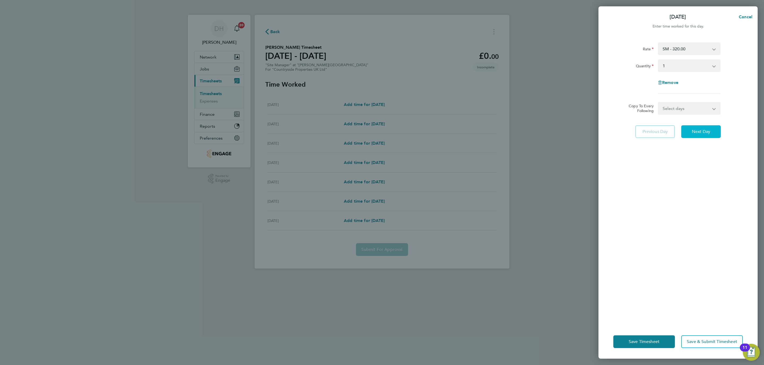
click at [703, 130] on span "Next Day" at bounding box center [701, 131] width 18 height 5
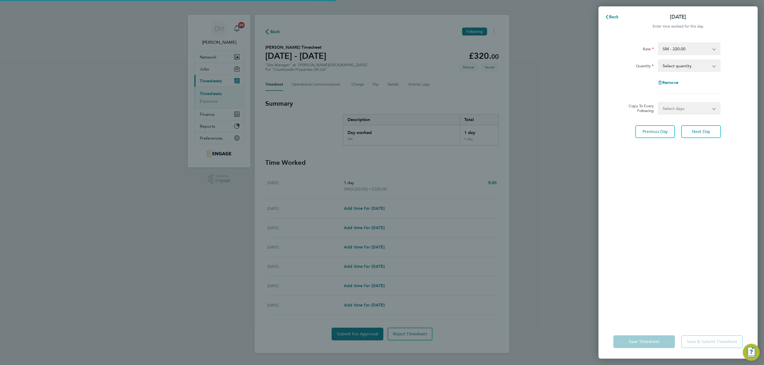
click at [677, 67] on select "Select quantity 0.5 1" at bounding box center [685, 66] width 55 height 12
select select "1"
click at [658, 60] on select "Select quantity 0.5 1" at bounding box center [685, 66] width 55 height 12
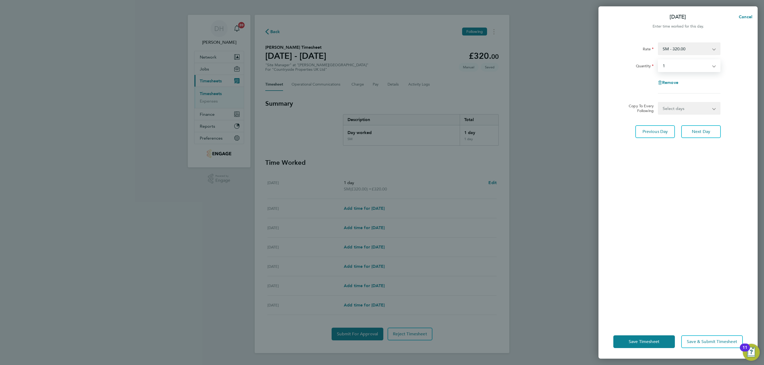
click at [688, 200] on div "Rate SM - 320.00 Quantity Select quantity 0.5 1 Remove Copy To Every Following …" at bounding box center [677, 180] width 159 height 289
click at [691, 132] on button "Next Day" at bounding box center [701, 131] width 40 height 13
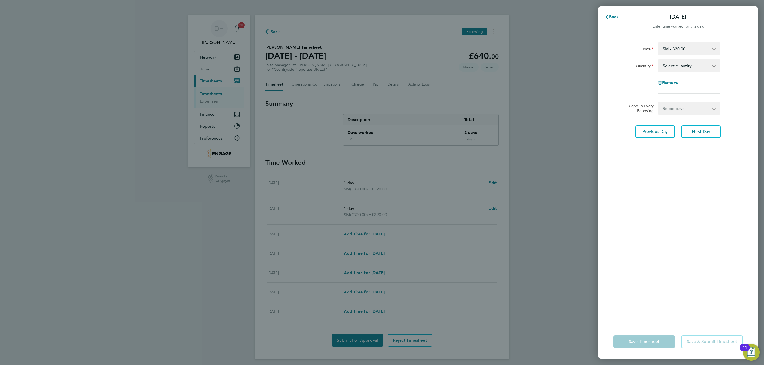
click at [667, 67] on select "Select quantity 0.5 1" at bounding box center [685, 66] width 55 height 12
select select "1"
click at [658, 60] on select "Select quantity 0.5 1" at bounding box center [685, 66] width 55 height 12
click at [685, 168] on div "Rate SM - 320.00 Quantity Select quantity 0.5 1 Remove Copy To Every Following …" at bounding box center [677, 180] width 159 height 289
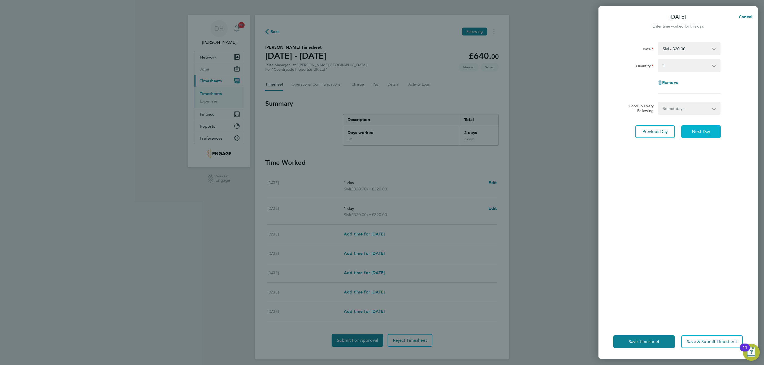
click at [702, 130] on span "Next Day" at bounding box center [701, 131] width 18 height 5
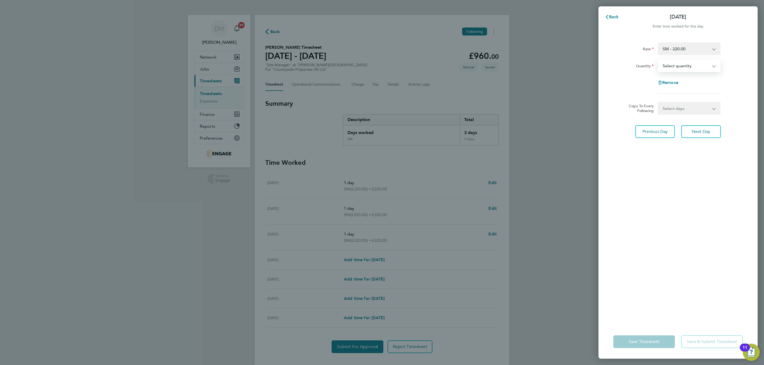
click at [678, 67] on select "Select quantity 0.5 1" at bounding box center [685, 66] width 55 height 12
select select "1"
click at [658, 60] on select "Select quantity 0.5 1" at bounding box center [685, 66] width 55 height 12
click at [661, 247] on div "Rate SM - 320.00 Quantity Select quantity 0.5 1 Remove Copy To Every Following …" at bounding box center [677, 180] width 159 height 289
click at [638, 348] on button "Save Timesheet" at bounding box center [644, 342] width 62 height 13
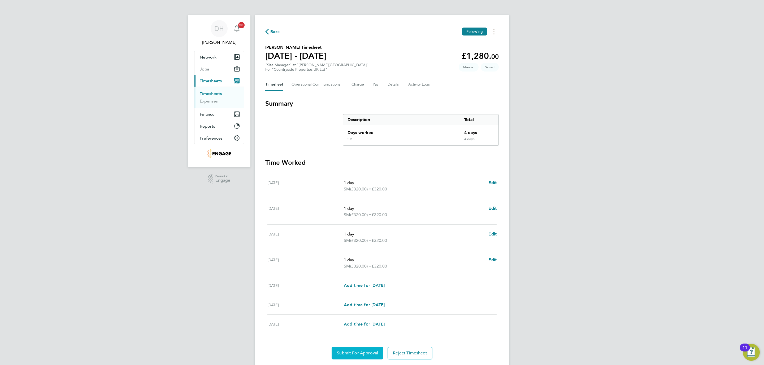
click at [355, 350] on button "Submit For Approval" at bounding box center [357, 353] width 52 height 13
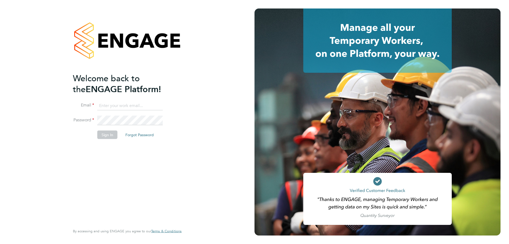
type input "danielle.hughes@nowcareers.co.uk"
click at [106, 136] on button "Sign In" at bounding box center [107, 134] width 20 height 8
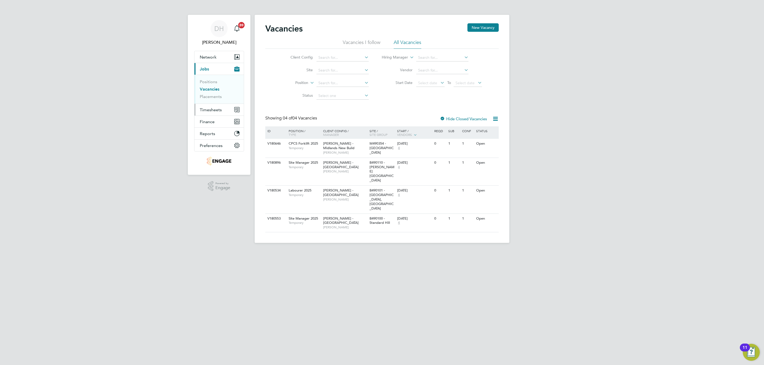
click at [218, 108] on span "Timesheets" at bounding box center [211, 109] width 22 height 5
click at [206, 252] on html "DH Danielle Hughes Notifications 20 Applications: Network Team Members Business…" at bounding box center [382, 126] width 764 height 252
click at [669, 115] on div "DH Danielle Hughes Notifications 20 Applications: Network Team Members Business…" at bounding box center [382, 126] width 764 height 252
click at [413, 42] on li "All Vacancies" at bounding box center [408, 44] width 28 height 10
click at [348, 225] on span "[PERSON_NAME]" at bounding box center [345, 227] width 44 height 4
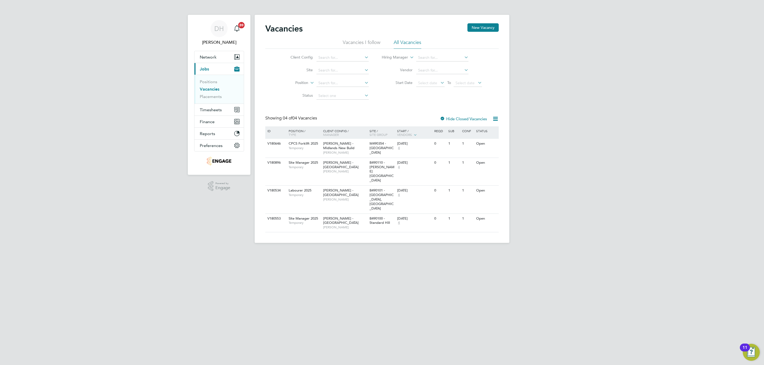
click at [208, 88] on link "Vacancies" at bounding box center [210, 89] width 20 height 5
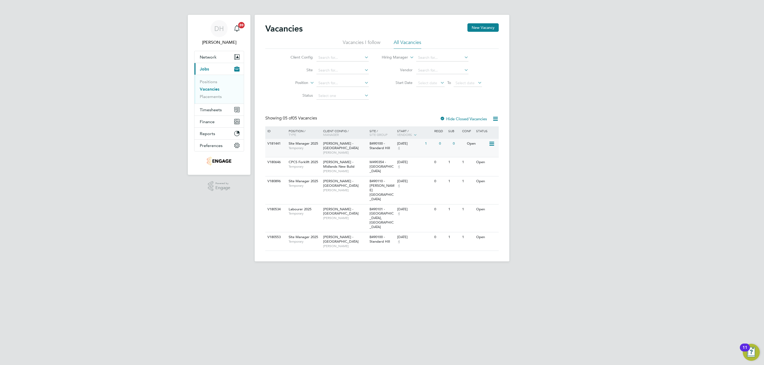
click at [389, 146] on div "B490100 - Standard Hill" at bounding box center [382, 146] width 28 height 14
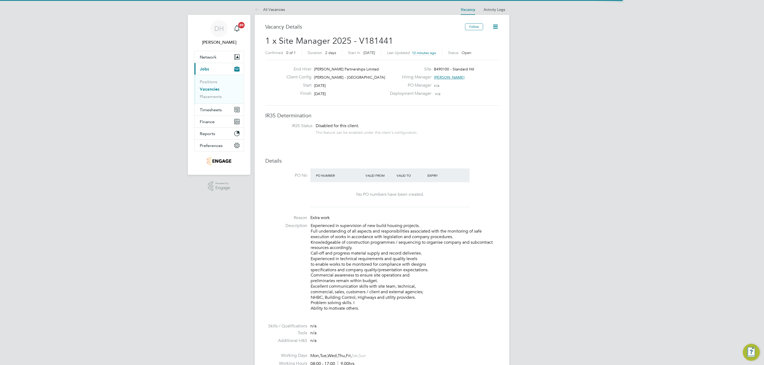
scroll to position [16, 37]
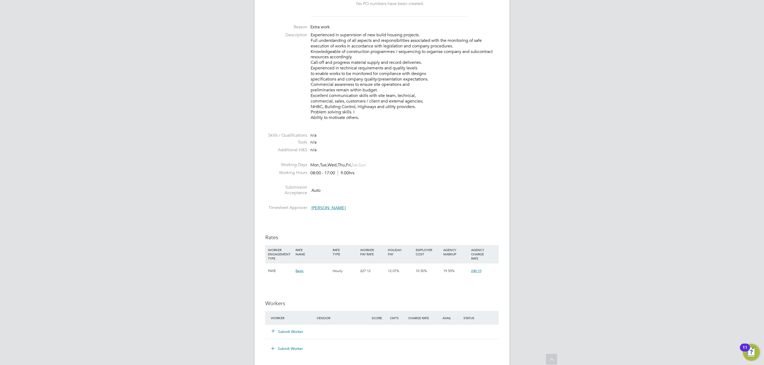
scroll to position [207, 0]
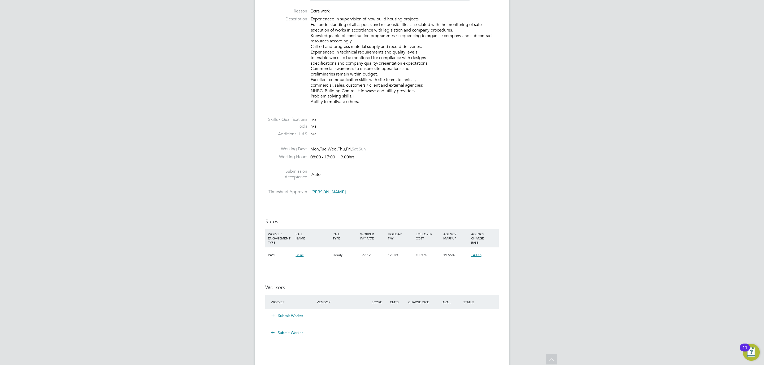
click at [288, 315] on button "Submit Worker" at bounding box center [288, 315] width 32 height 5
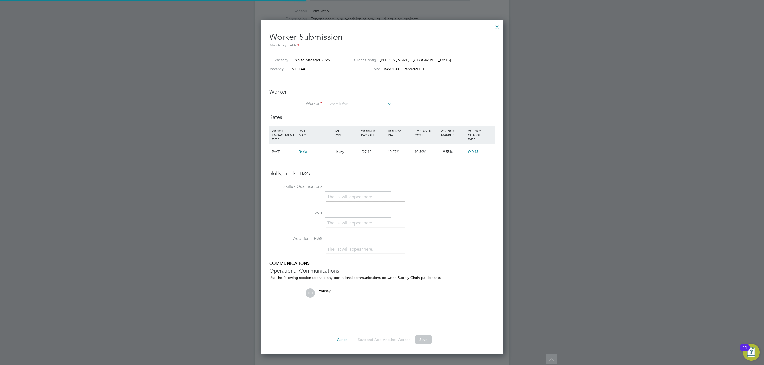
scroll to position [0, 0]
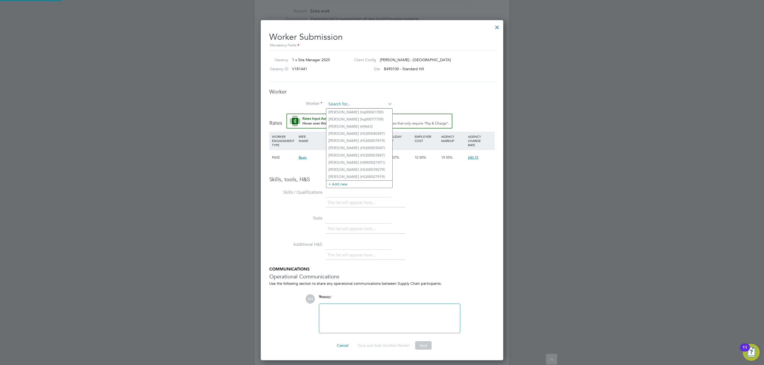
click at [331, 103] on input at bounding box center [358, 105] width 65 height 8
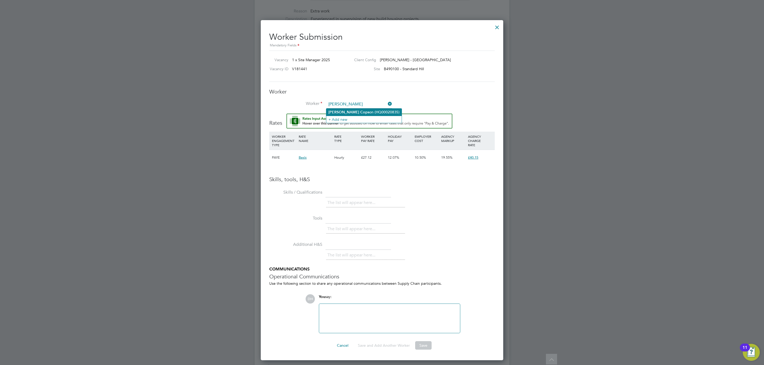
click at [360, 111] on b "Cops" at bounding box center [364, 112] width 9 height 5
type input "Adrian Copson (HQ00020835)"
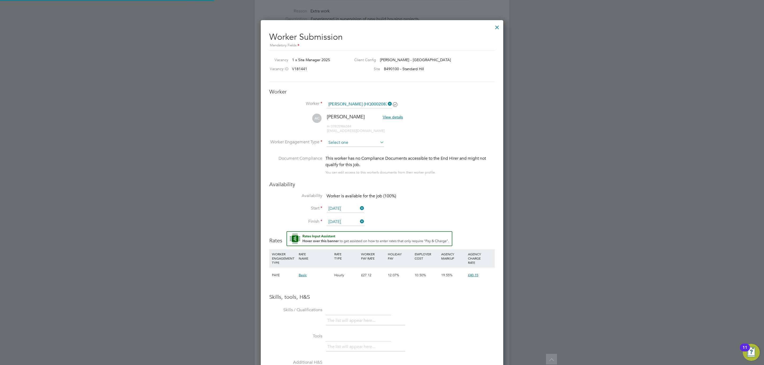
scroll to position [460, 243]
click at [359, 140] on input at bounding box center [355, 143] width 58 height 8
click at [357, 154] on li "PAYE" at bounding box center [355, 157] width 58 height 7
type input "PAYE"
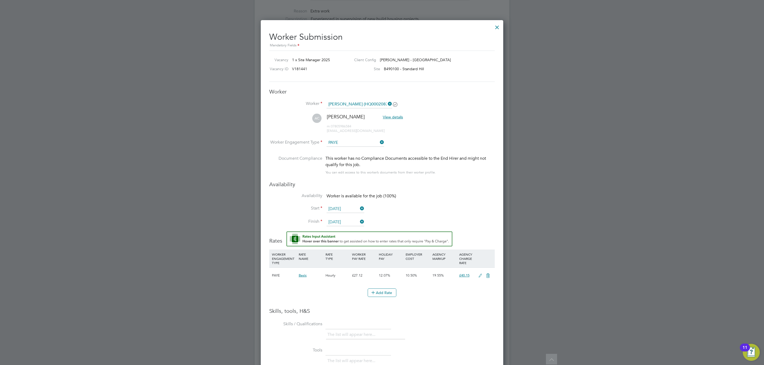
click at [455, 116] on li "AC Adrian Copson View details m: 07805986584 acopson@live.co.uk" at bounding box center [381, 126] width 225 height 25
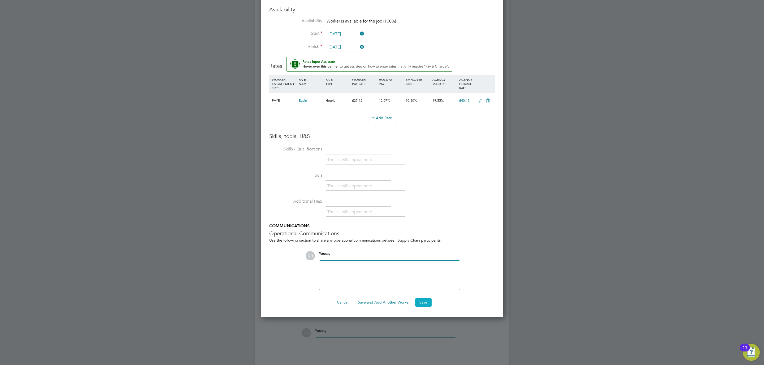
click at [422, 306] on button "Save" at bounding box center [423, 302] width 16 height 8
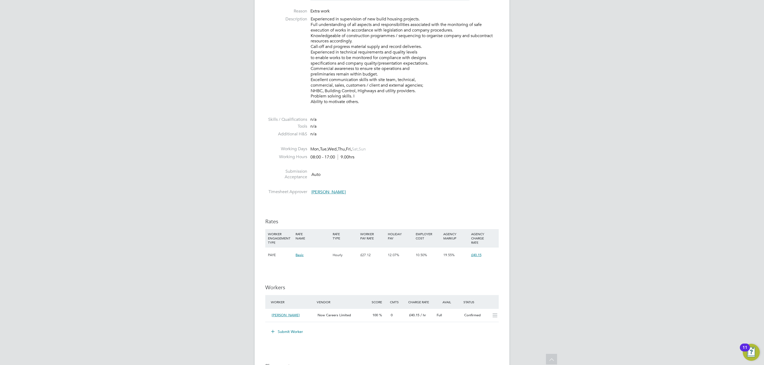
click at [574, 151] on div "DH Danielle Hughes Notifications 20 Applications: Network Team Members Business…" at bounding box center [382, 187] width 764 height 788
click at [484, 313] on div "Confirmed" at bounding box center [476, 315] width 28 height 9
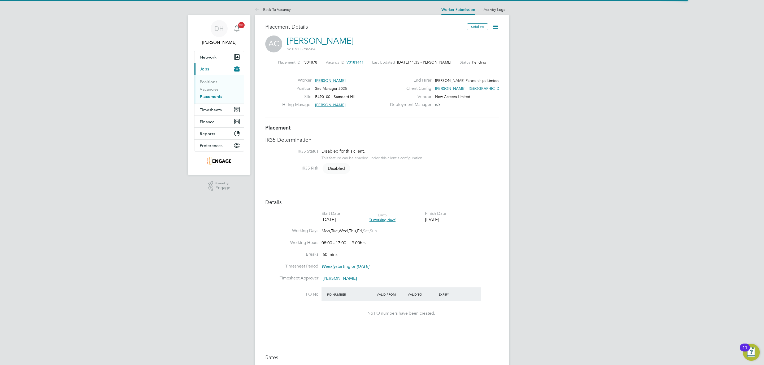
click at [497, 23] on icon at bounding box center [495, 26] width 7 height 7
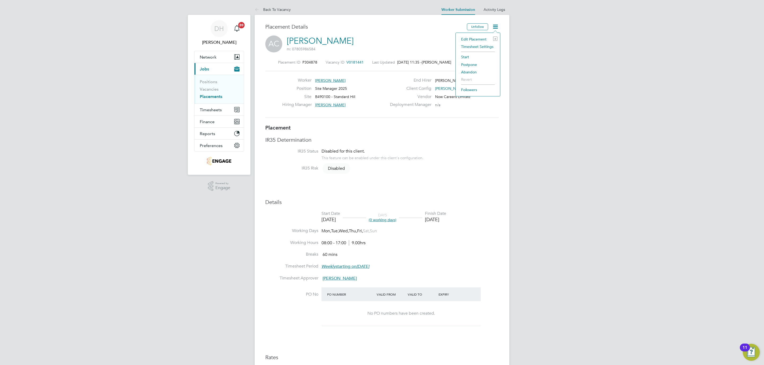
click at [468, 56] on li "Start" at bounding box center [477, 56] width 39 height 7
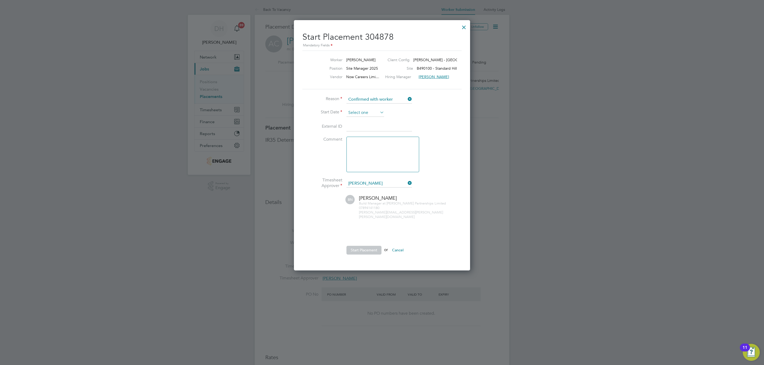
click at [360, 113] on input at bounding box center [365, 113] width 38 height 8
click at [405, 152] on span "27" at bounding box center [405, 151] width 10 height 10
type input "[DATE]"
click at [367, 247] on button "Start Placement" at bounding box center [363, 250] width 35 height 8
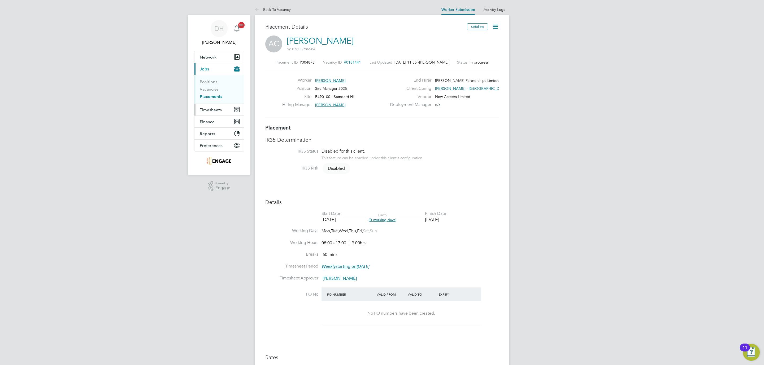
click at [217, 112] on span "Timesheets" at bounding box center [211, 109] width 22 height 5
click at [211, 92] on link "Timesheets" at bounding box center [211, 93] width 22 height 5
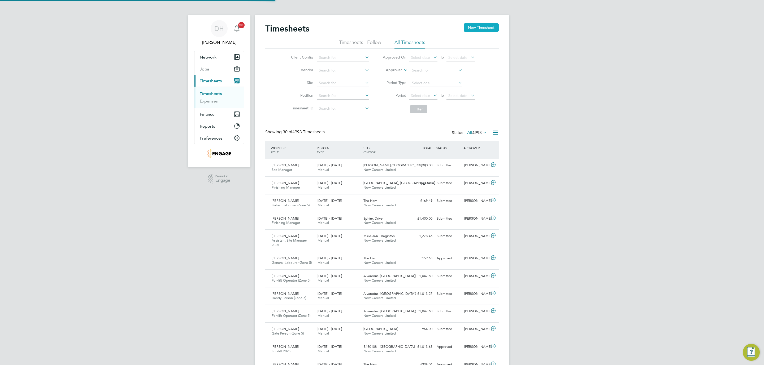
click at [464, 24] on button "New Timesheet" at bounding box center [481, 27] width 35 height 8
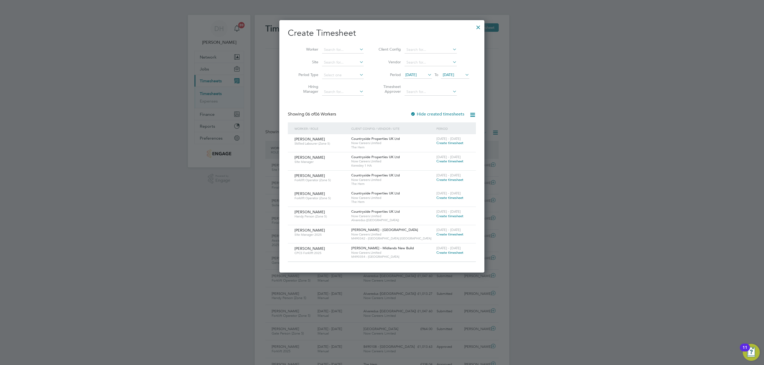
click at [415, 74] on span "[DATE]" at bounding box center [410, 74] width 11 height 5
click at [461, 139] on span "27" at bounding box center [462, 136] width 10 height 10
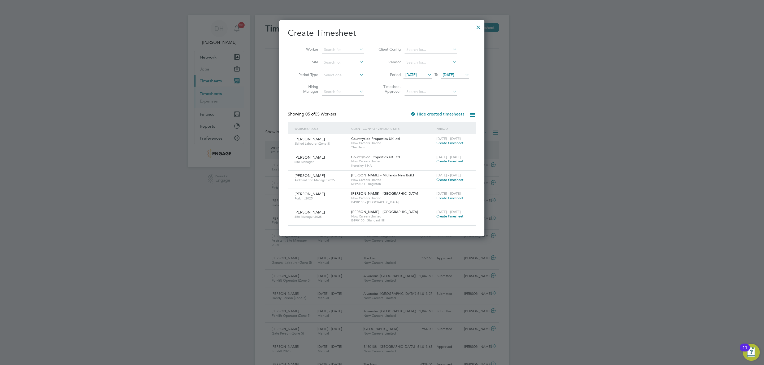
click at [459, 216] on span "Create timesheet" at bounding box center [449, 216] width 27 height 5
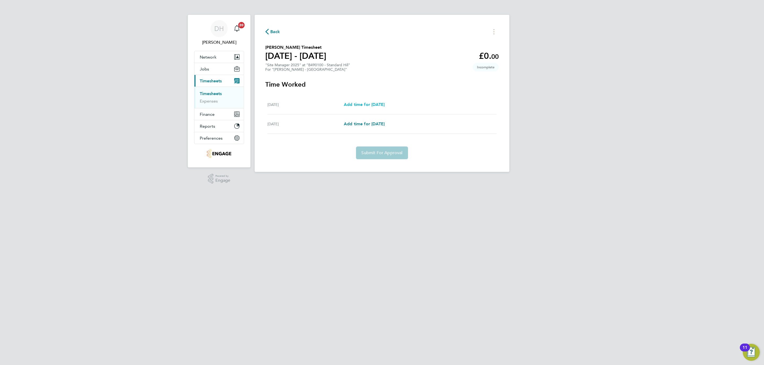
click at [375, 103] on span "Add time for Sat 27 Sep" at bounding box center [364, 104] width 41 height 5
select select "60"
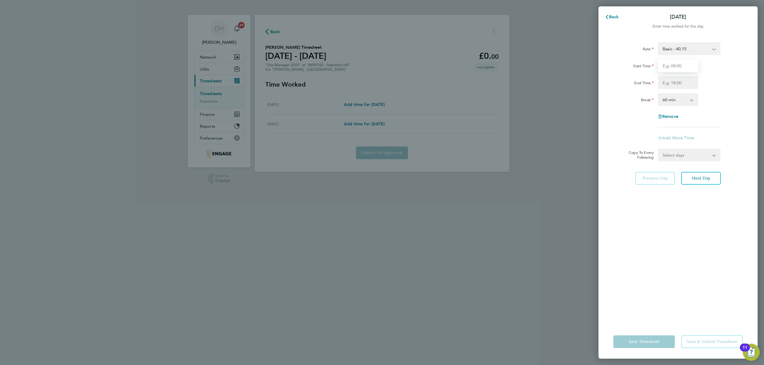
click at [672, 65] on input "Start Time" at bounding box center [678, 65] width 40 height 13
type input "07:30"
click at [672, 84] on input "End Time" at bounding box center [678, 82] width 40 height 13
type input "17:00"
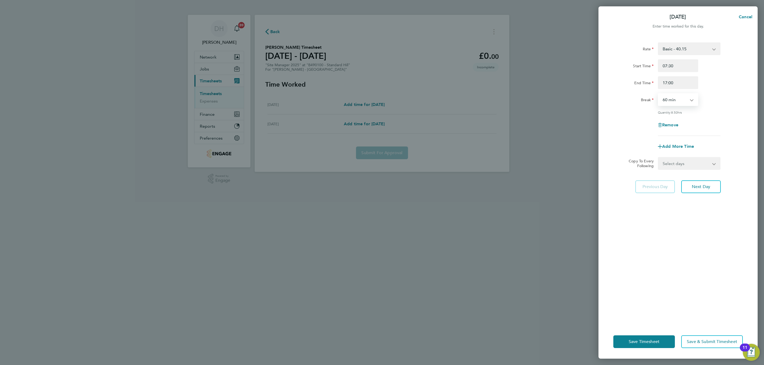
click at [682, 103] on select "0 min 15 min 30 min 45 min 60 min 75 min 90 min" at bounding box center [674, 100] width 33 height 12
select select "30"
click at [658, 94] on select "0 min 15 min 30 min 45 min 60 min 75 min 90 min" at bounding box center [674, 100] width 33 height 12
click at [686, 229] on div "Rate Basic - 40.15 Start Time 07:30 End Time 17:00 Break 0 min 15 min 30 min 45…" at bounding box center [677, 180] width 159 height 289
click at [704, 189] on button "Next Day" at bounding box center [701, 187] width 40 height 13
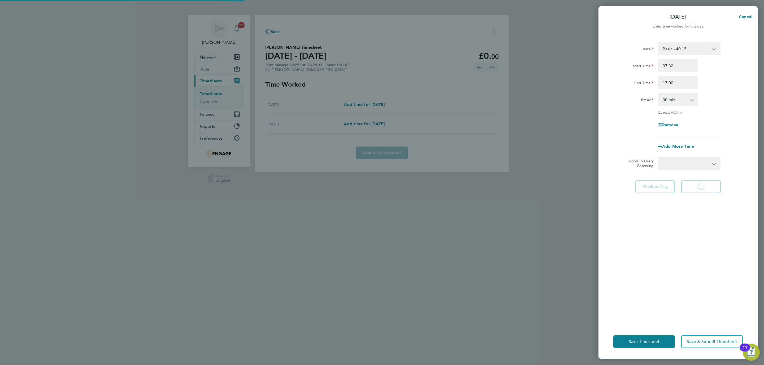
select select "60"
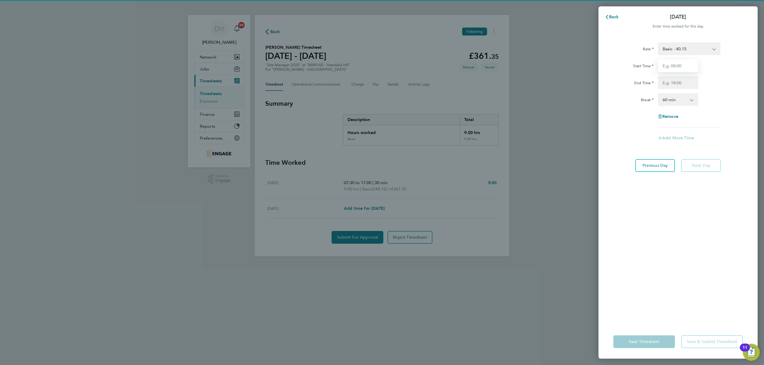
click at [680, 65] on input "Start Time" at bounding box center [678, 65] width 40 height 13
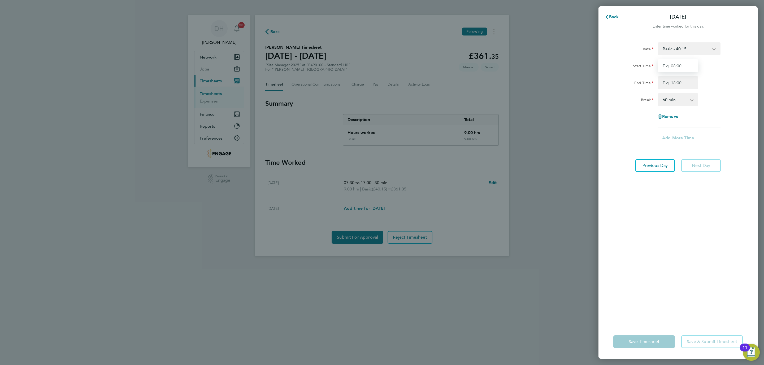
type input "07:30"
click at [678, 82] on input "End Time" at bounding box center [678, 82] width 40 height 13
type input "17:00"
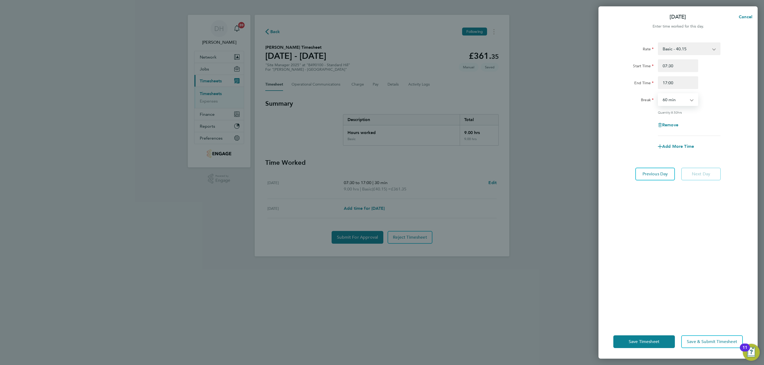
click at [688, 100] on select "0 min 15 min 30 min 45 min 60 min 75 min 90 min" at bounding box center [674, 100] width 33 height 12
select select "30"
click at [658, 94] on select "0 min 15 min 30 min 45 min 60 min 75 min 90 min" at bounding box center [674, 100] width 33 height 12
click at [671, 235] on div "Rate Basic - 40.15 Start Time 07:30 End Time 17:00 Break 0 min 15 min 30 min 45…" at bounding box center [677, 180] width 159 height 289
click at [647, 344] on span "Save Timesheet" at bounding box center [643, 341] width 31 height 5
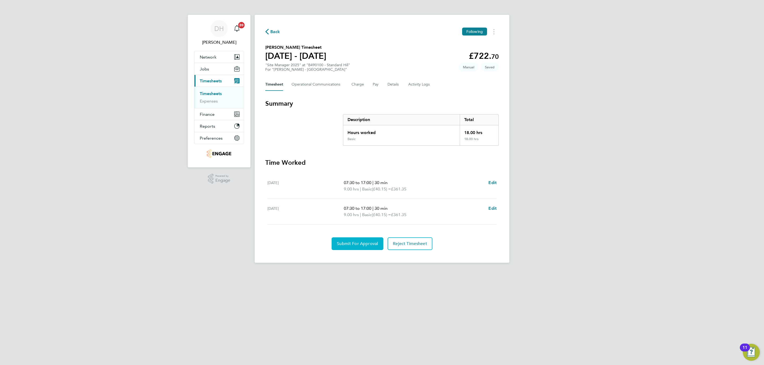
click at [363, 243] on span "Submit For Approval" at bounding box center [357, 243] width 41 height 5
